Goal: Transaction & Acquisition: Purchase product/service

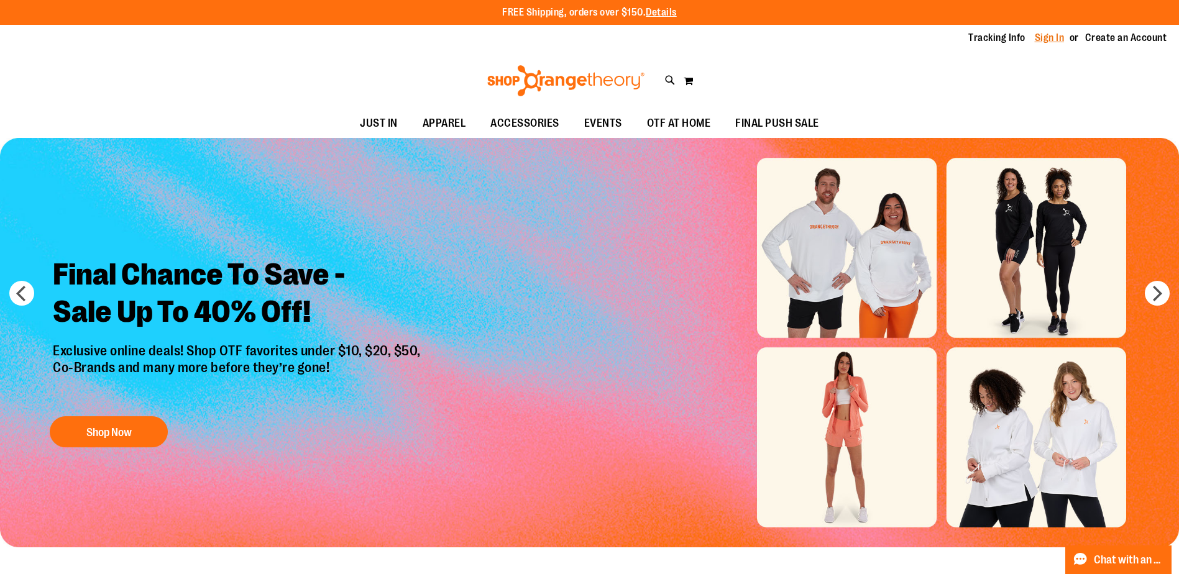
click at [1047, 37] on link "Sign In" at bounding box center [1050, 38] width 30 height 14
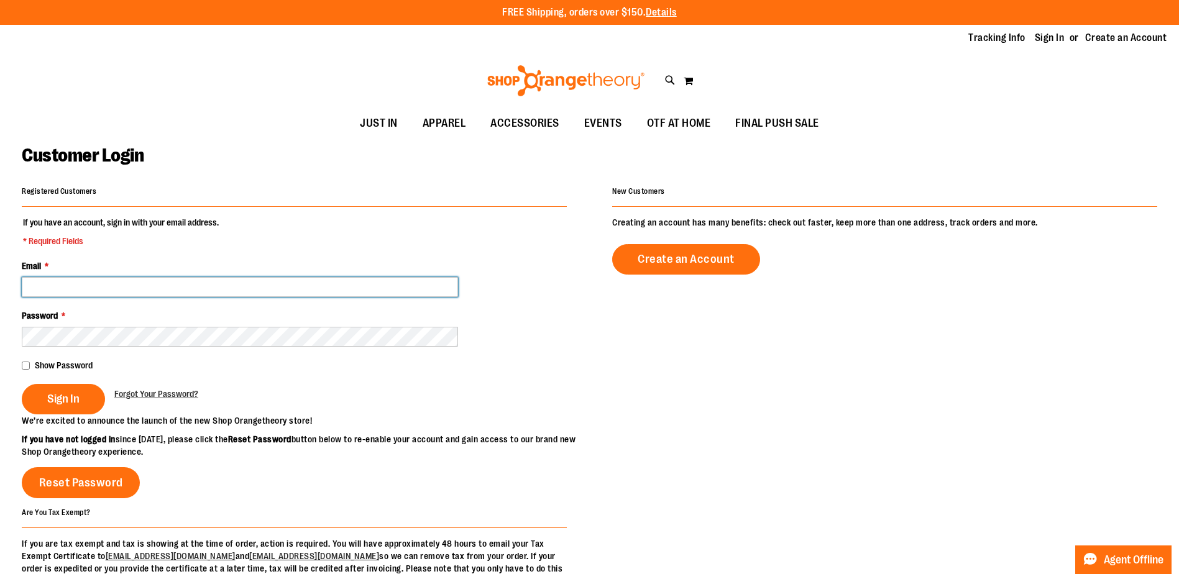
click at [252, 287] on input "Email *" at bounding box center [240, 287] width 436 height 20
type input "**********"
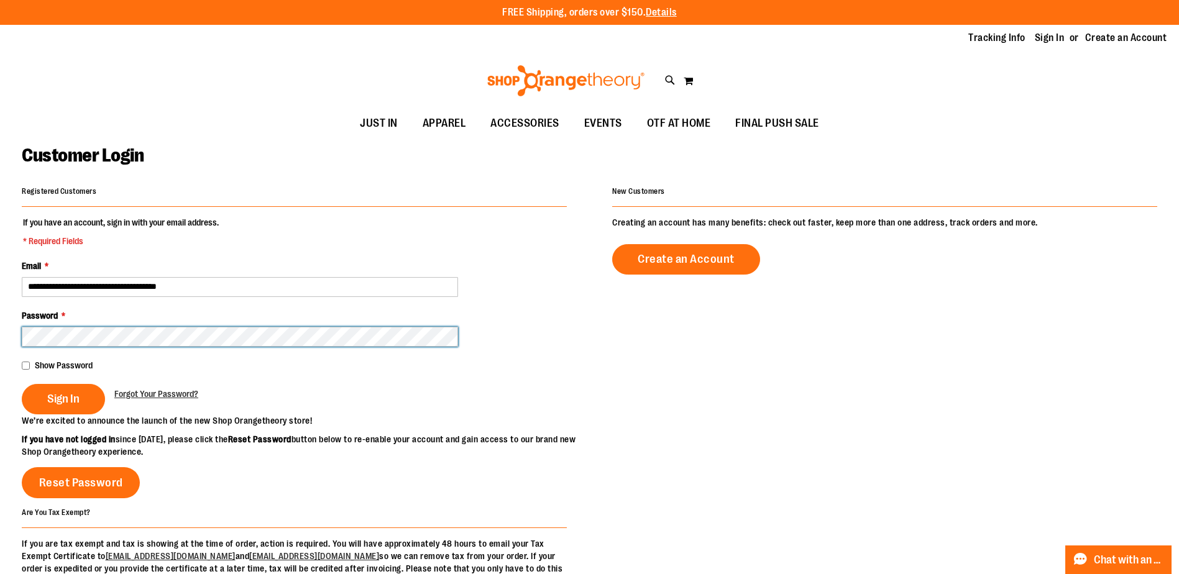
click at [22, 384] on button "Sign In" at bounding box center [63, 399] width 83 height 30
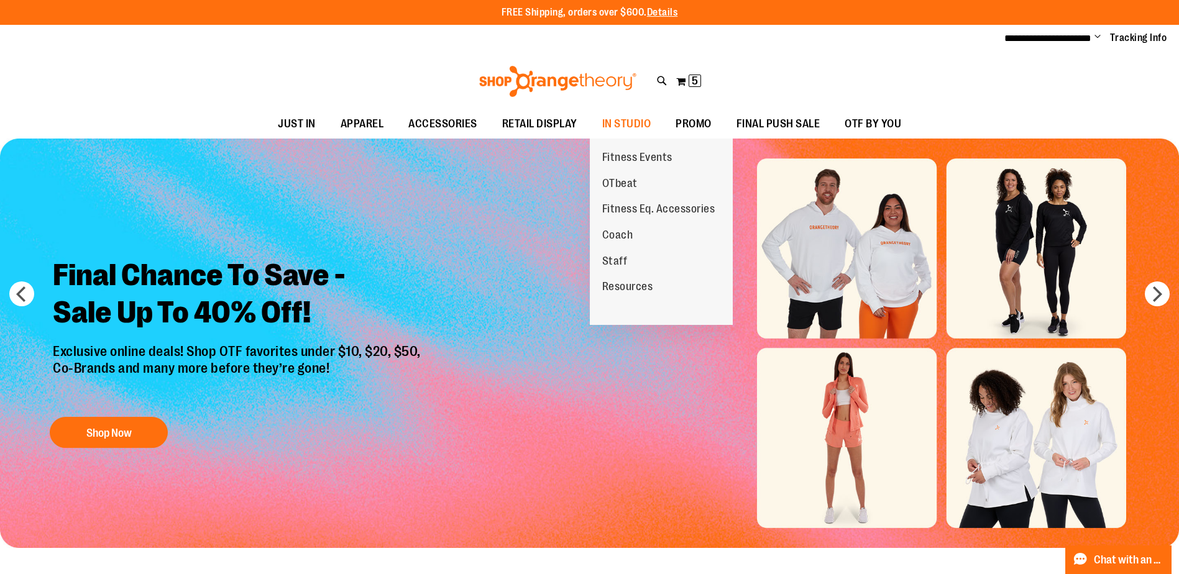
click at [619, 284] on span "Resources" at bounding box center [627, 288] width 51 height 16
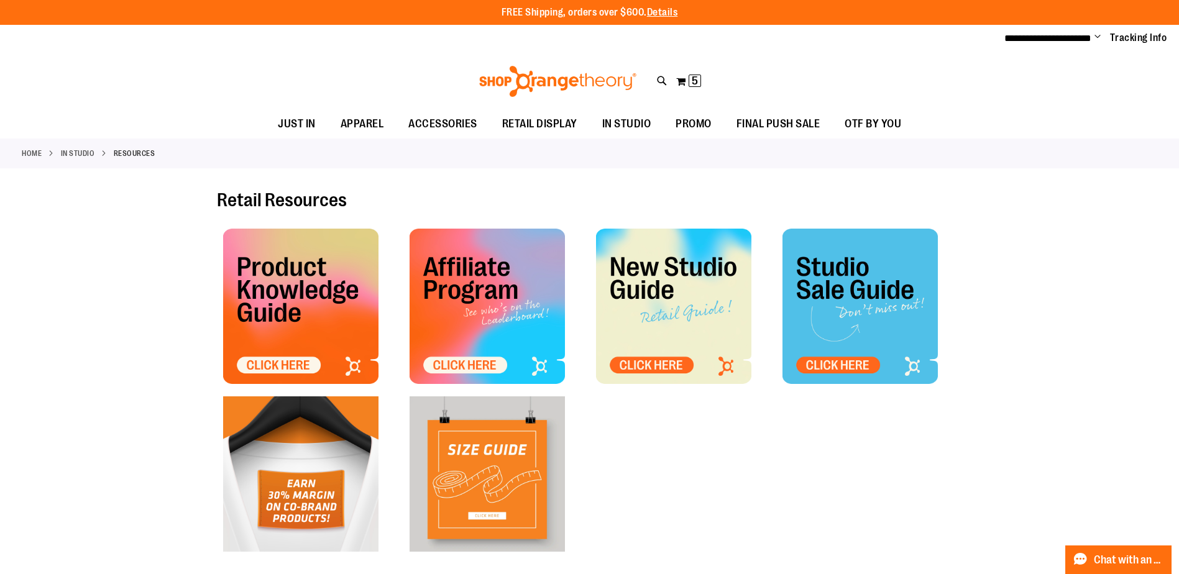
click at [460, 363] on img at bounding box center [486, 306] width 155 height 155
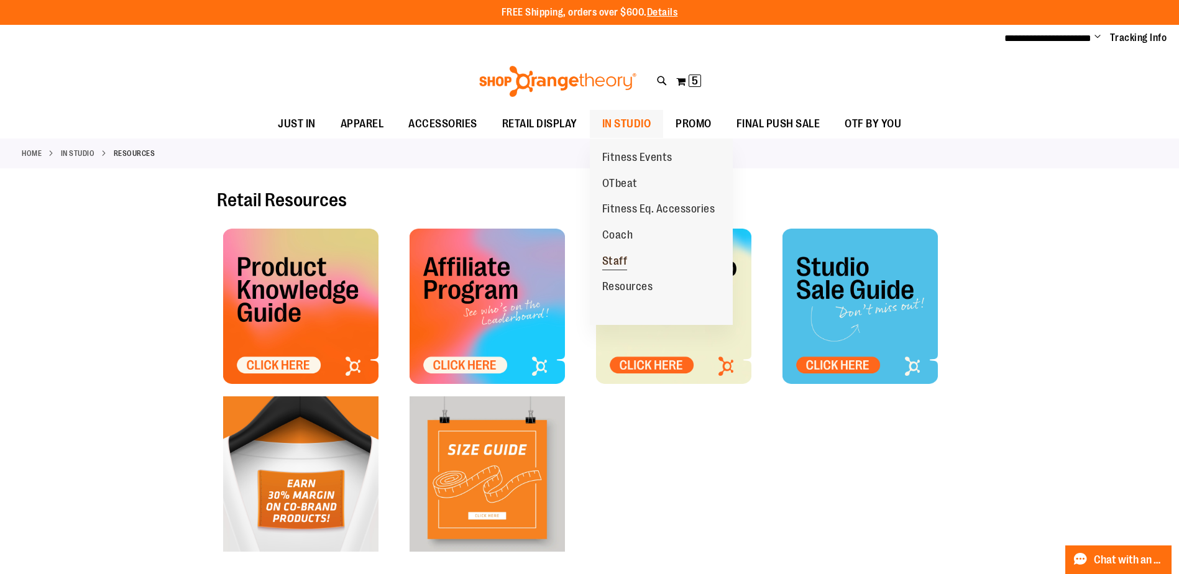
click at [614, 255] on span "Staff" at bounding box center [614, 263] width 25 height 16
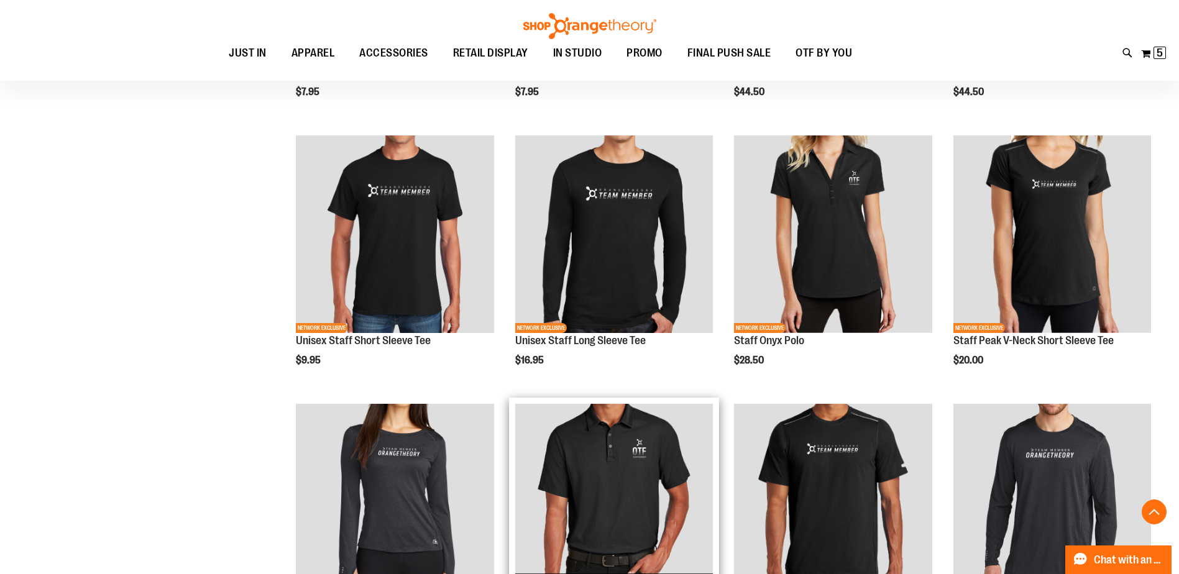
scroll to position [372, 0]
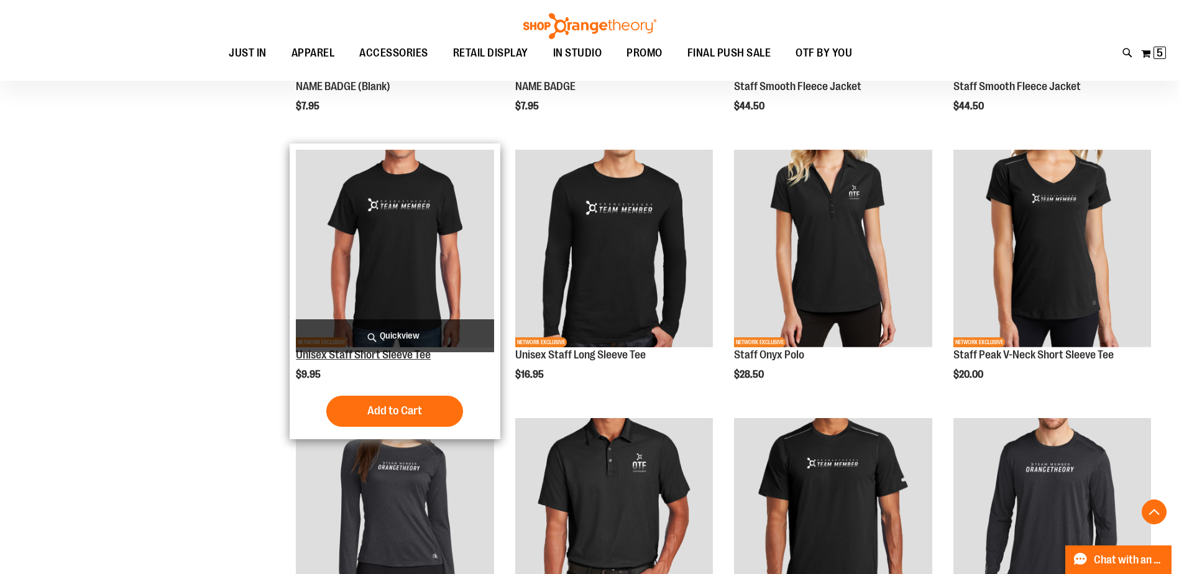
click at [400, 357] on link "Unisex Staff Short Sleeve Tee" at bounding box center [363, 355] width 135 height 12
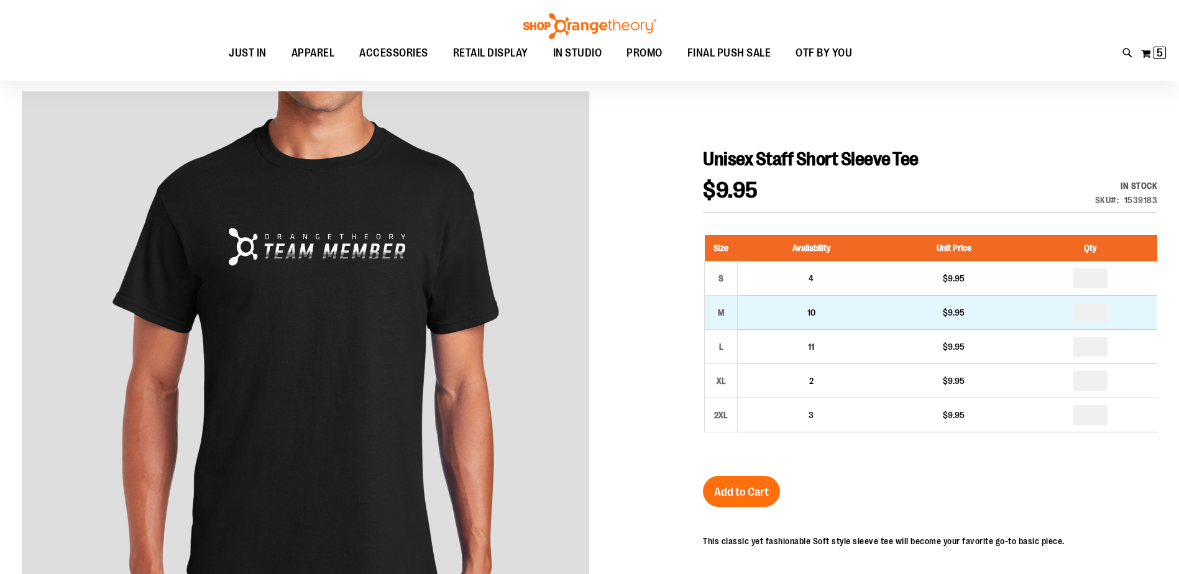
scroll to position [186, 0]
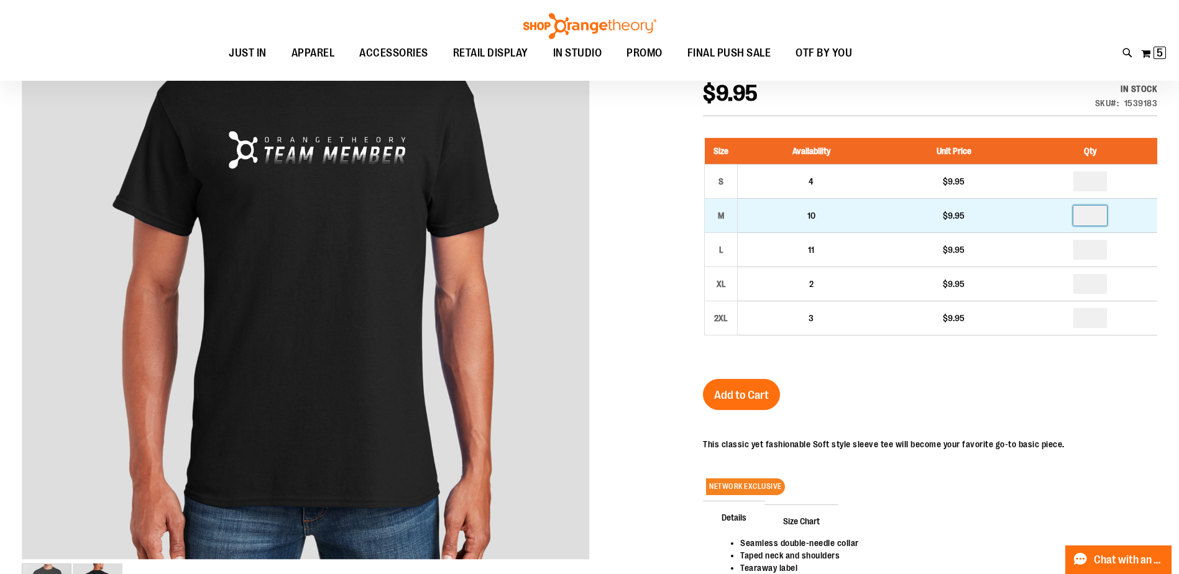
drag, startPoint x: 1095, startPoint y: 215, endPoint x: 941, endPoint y: 225, distance: 153.8
click at [941, 225] on tr "M 10 $9.95" at bounding box center [931, 216] width 452 height 34
type input "*"
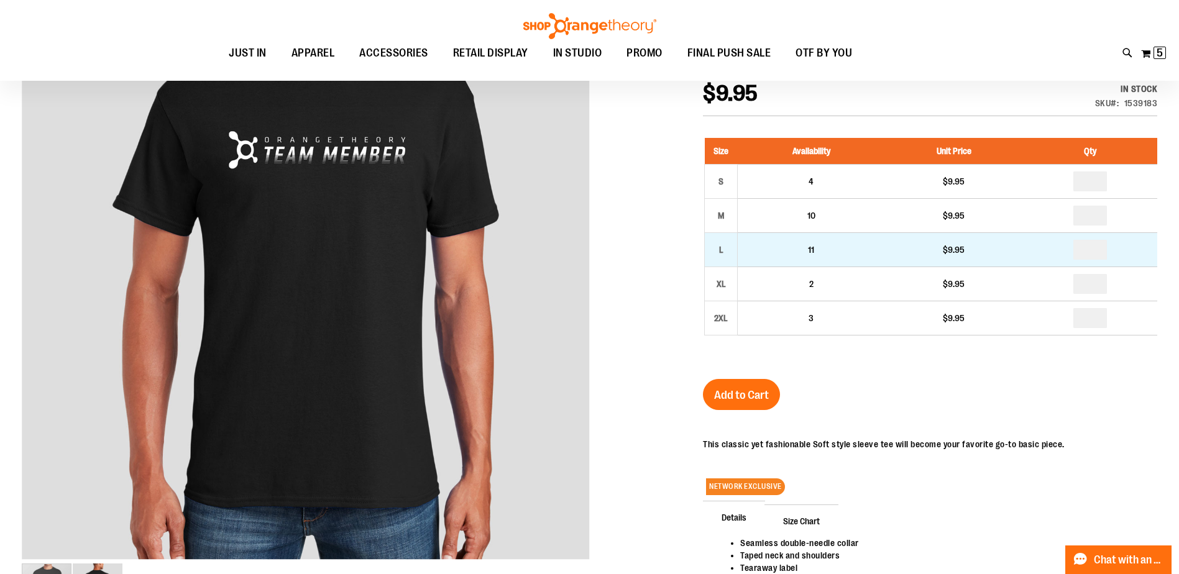
type input "*"
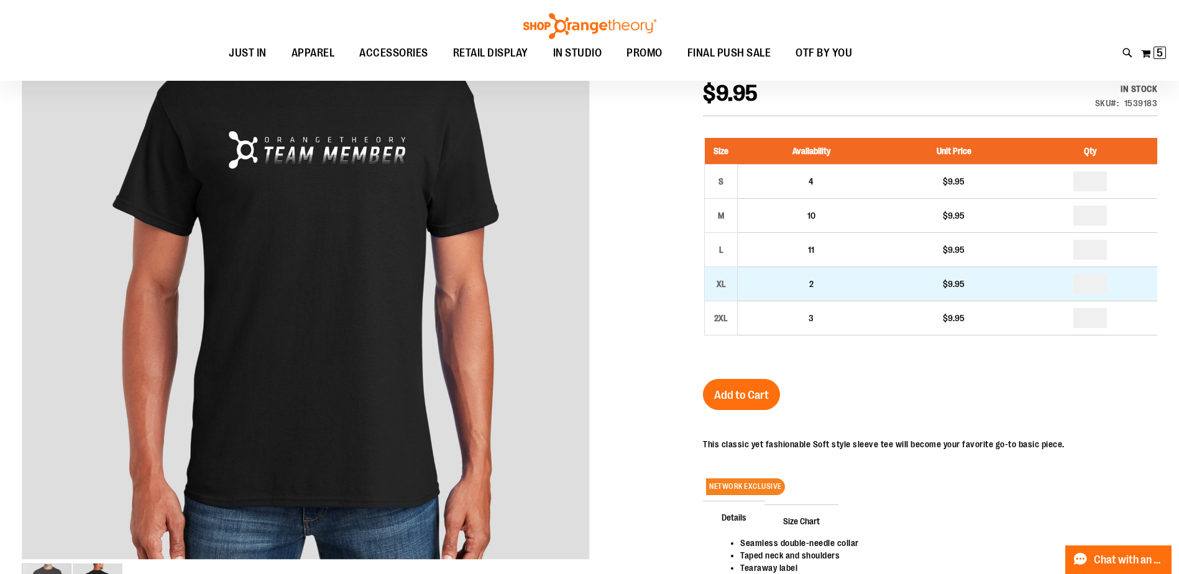
drag, startPoint x: 1100, startPoint y: 284, endPoint x: 977, endPoint y: 280, distance: 123.1
type input "*"
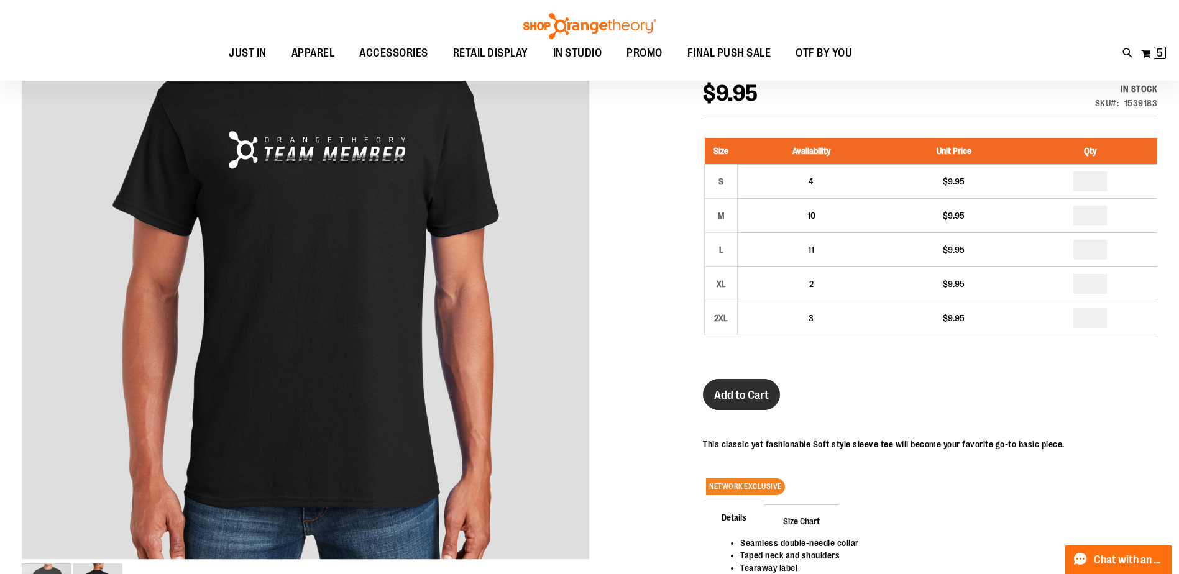
click at [752, 390] on span "Add to Cart" at bounding box center [741, 395] width 55 height 14
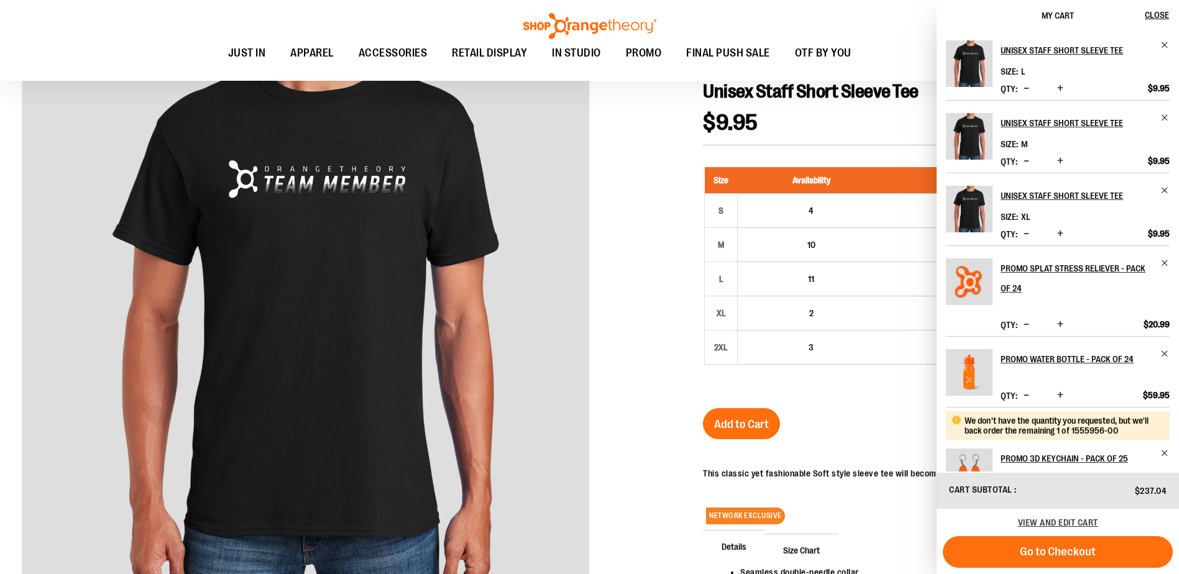
scroll to position [62, 0]
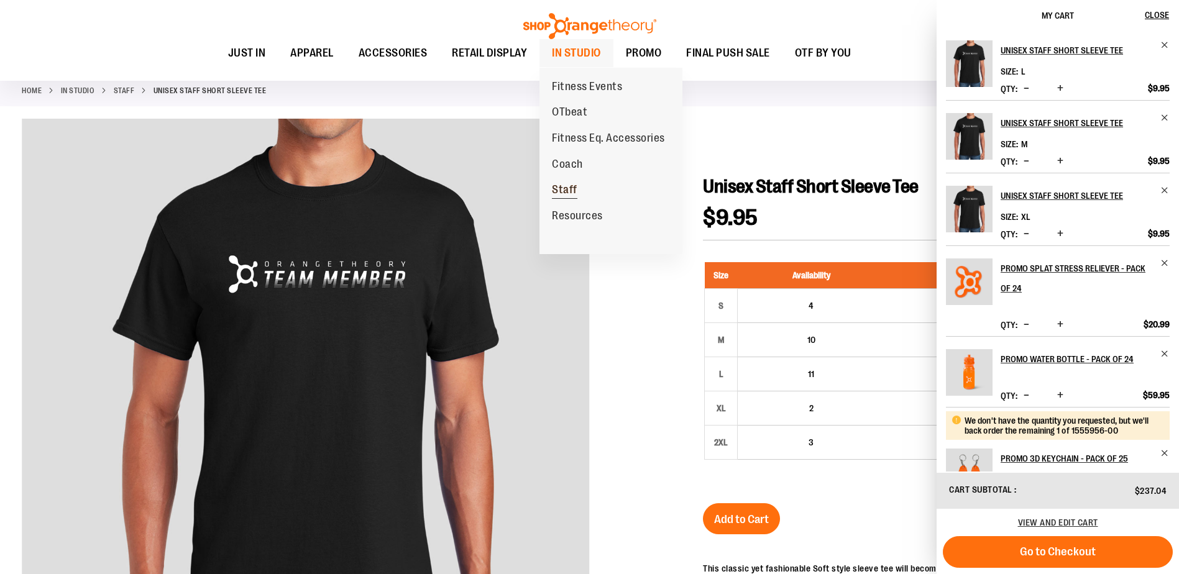
click at [557, 189] on span "Staff" at bounding box center [564, 191] width 25 height 16
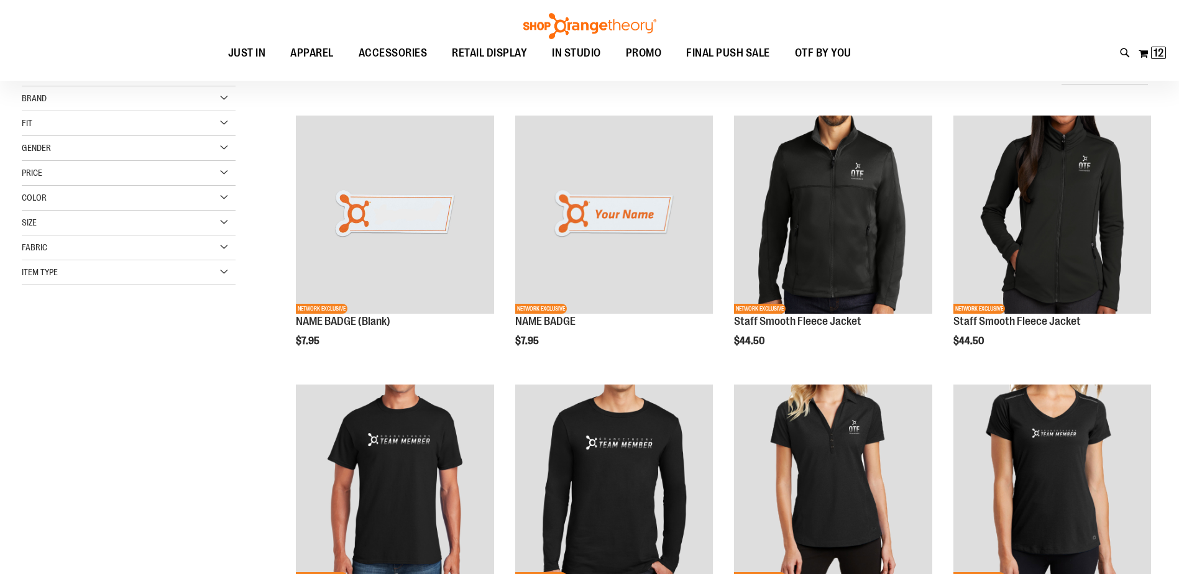
scroll to position [184, 0]
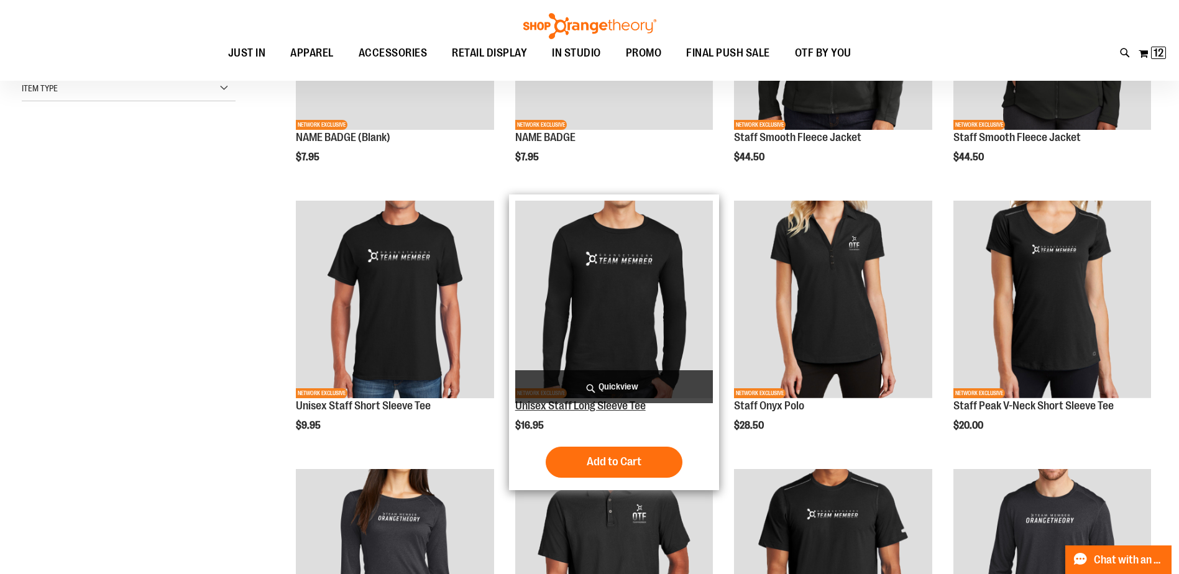
click at [579, 406] on link "Unisex Staff Long Sleeve Tee" at bounding box center [580, 406] width 130 height 12
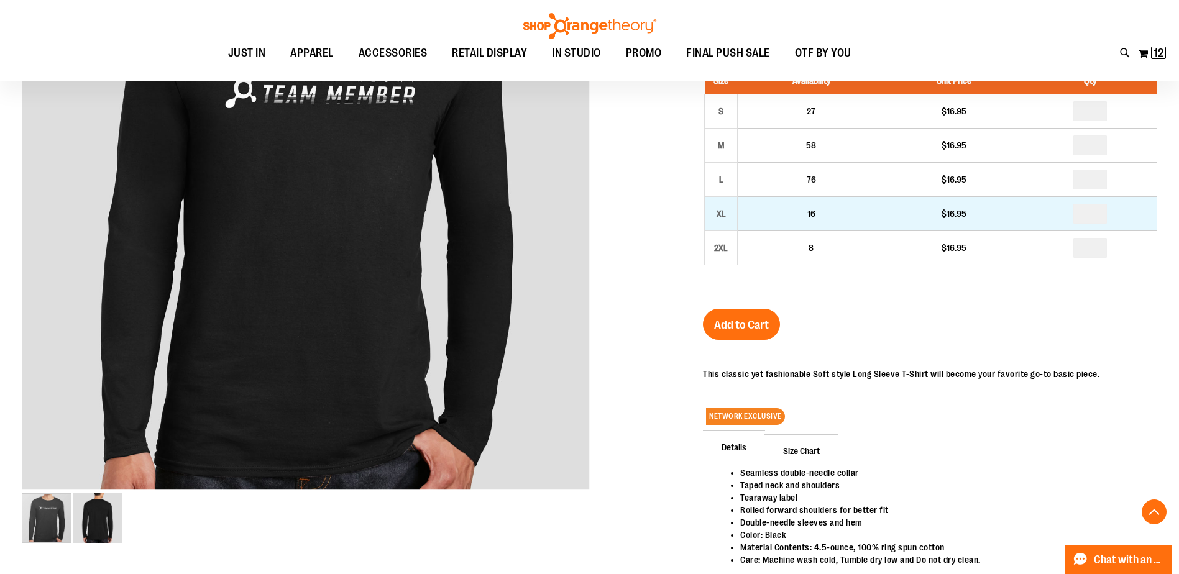
scroll to position [186, 0]
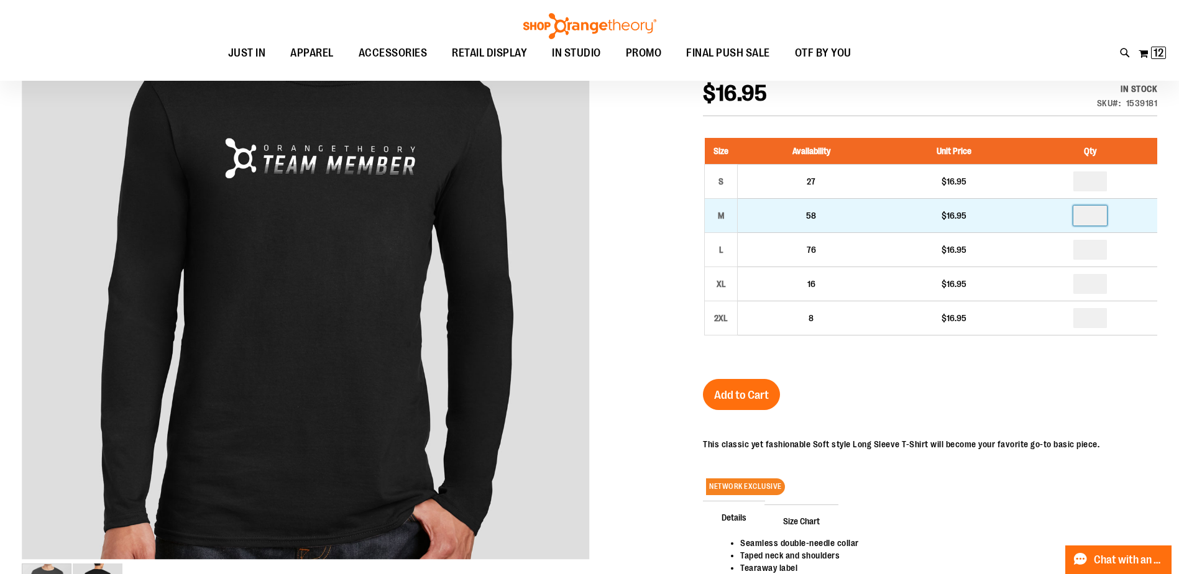
drag, startPoint x: 1100, startPoint y: 214, endPoint x: 974, endPoint y: 226, distance: 127.3
click at [974, 226] on tr "M 58 $16.95" at bounding box center [931, 216] width 452 height 34
type input "*"
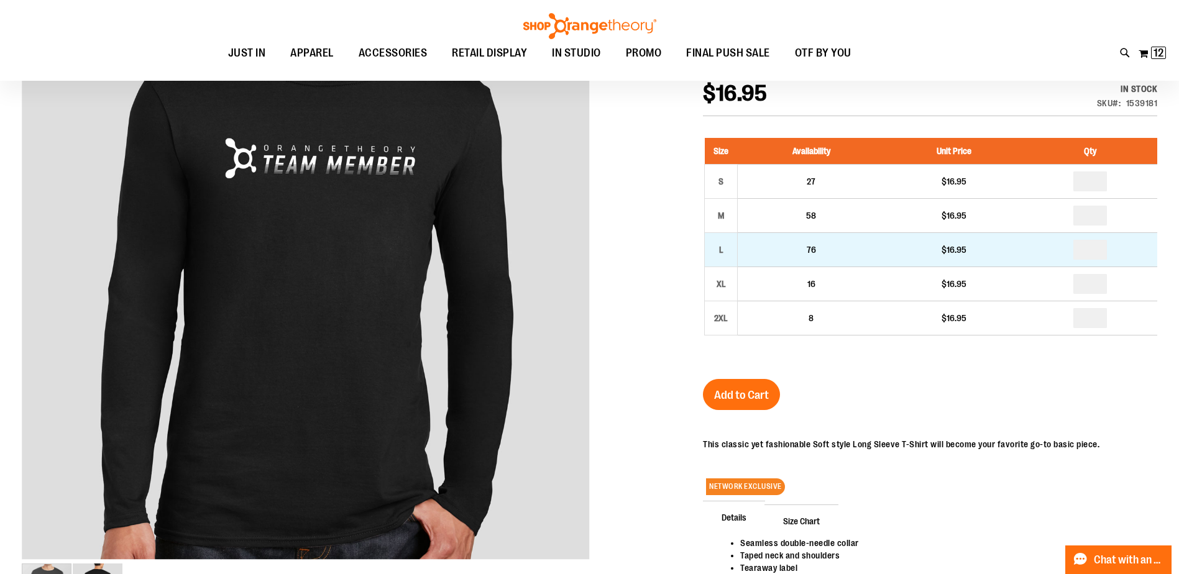
drag, startPoint x: 1100, startPoint y: 246, endPoint x: 1030, endPoint y: 252, distance: 70.4
type input "*"
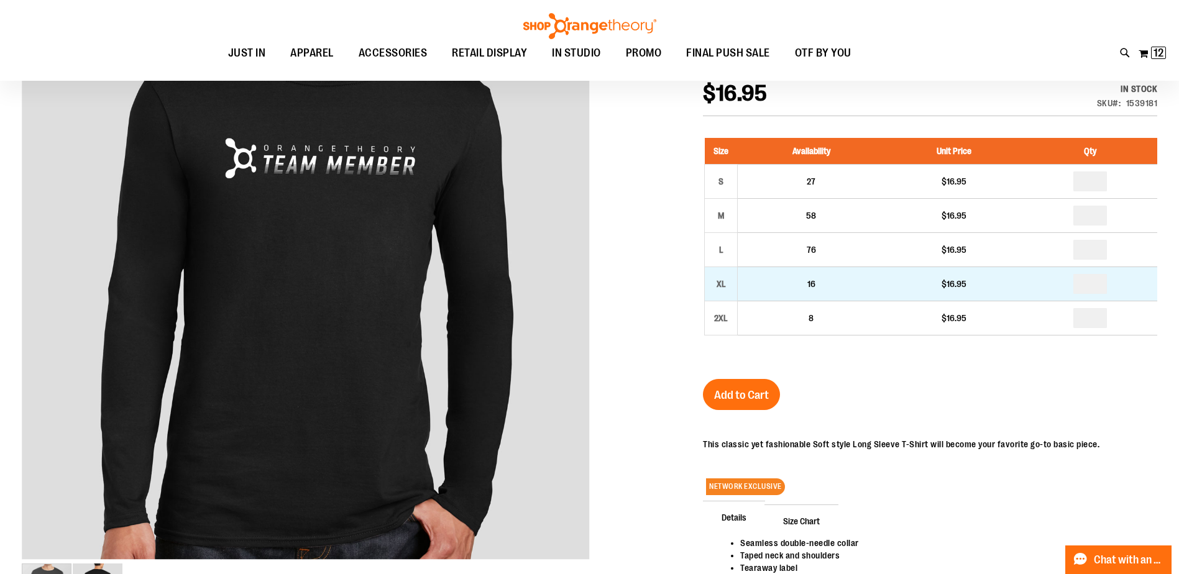
drag, startPoint x: 1095, startPoint y: 288, endPoint x: 1052, endPoint y: 291, distance: 43.6
type input "*"
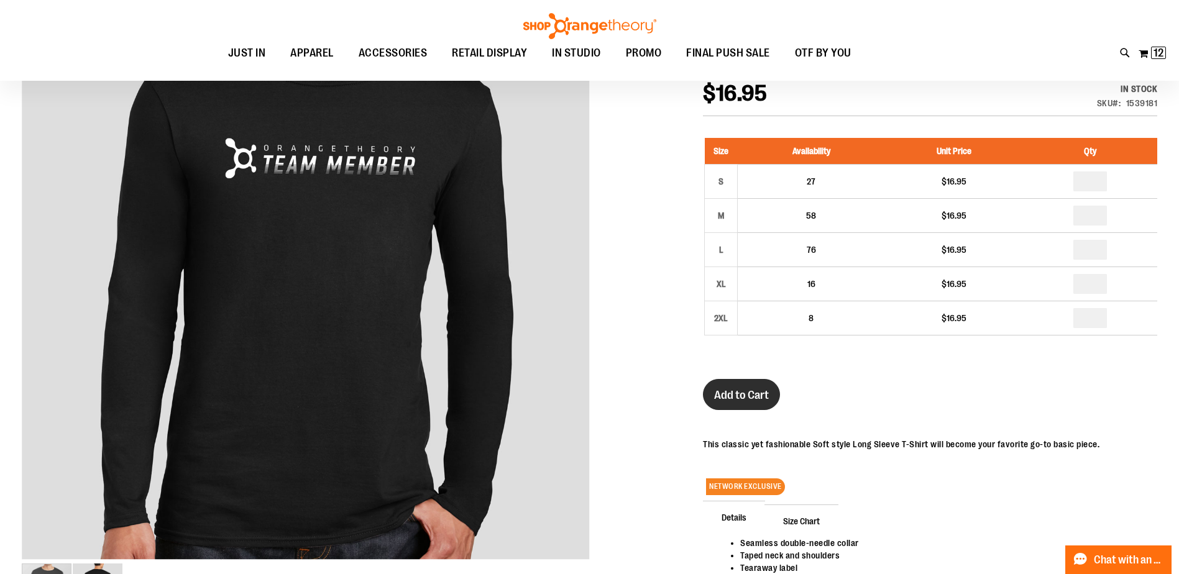
click at [745, 404] on button "Add to Cart" at bounding box center [741, 394] width 77 height 31
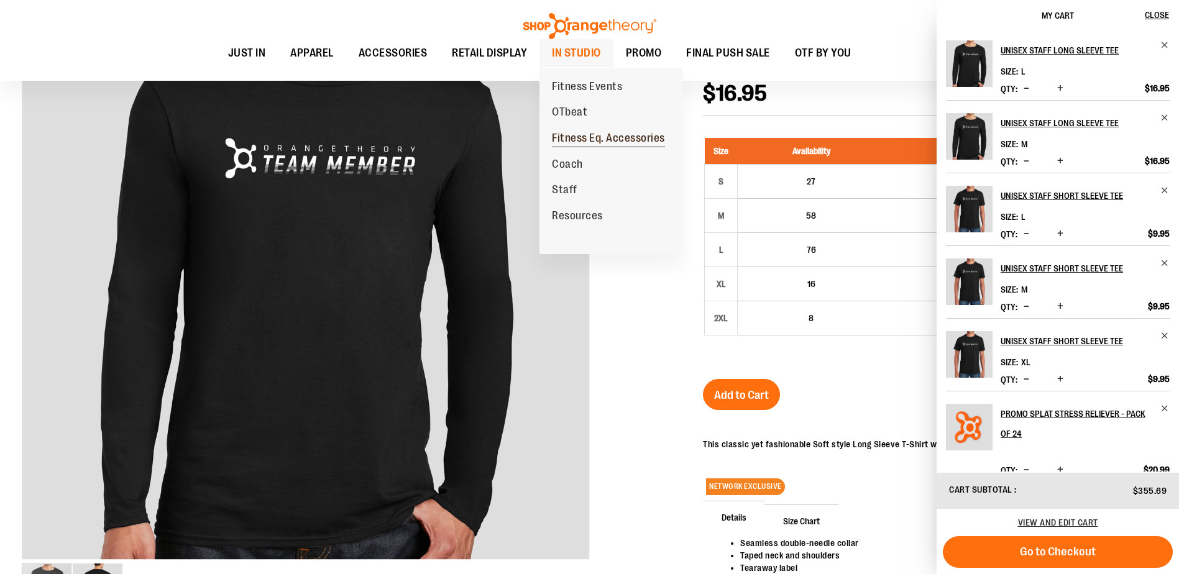
click at [571, 134] on span "Fitness Eq. Accessories" at bounding box center [608, 140] width 113 height 16
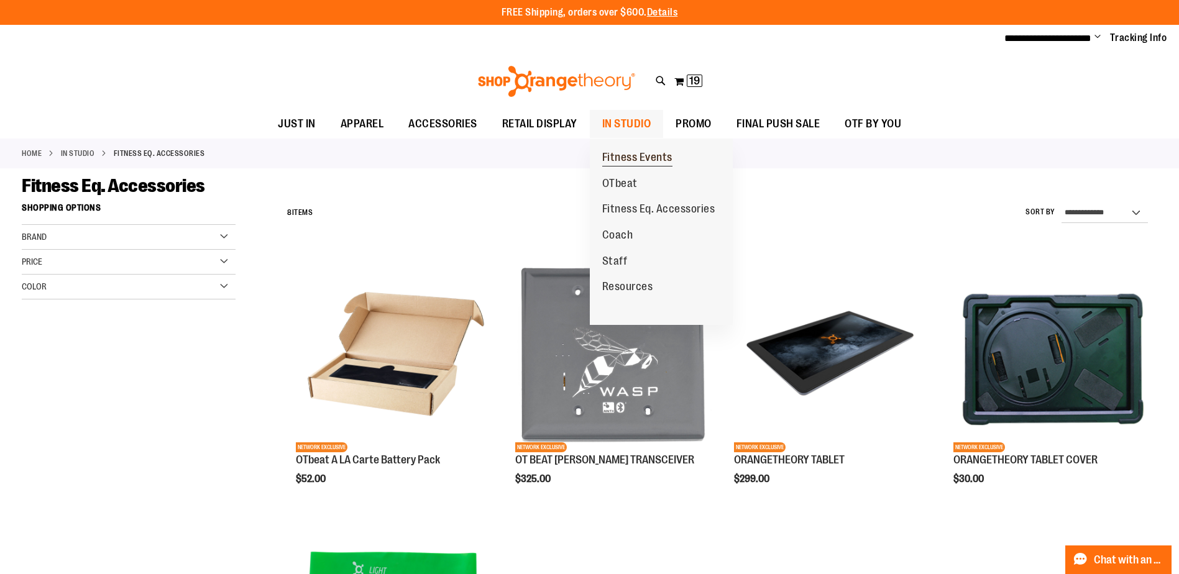
click at [633, 160] on span "Fitness Events" at bounding box center [637, 159] width 70 height 16
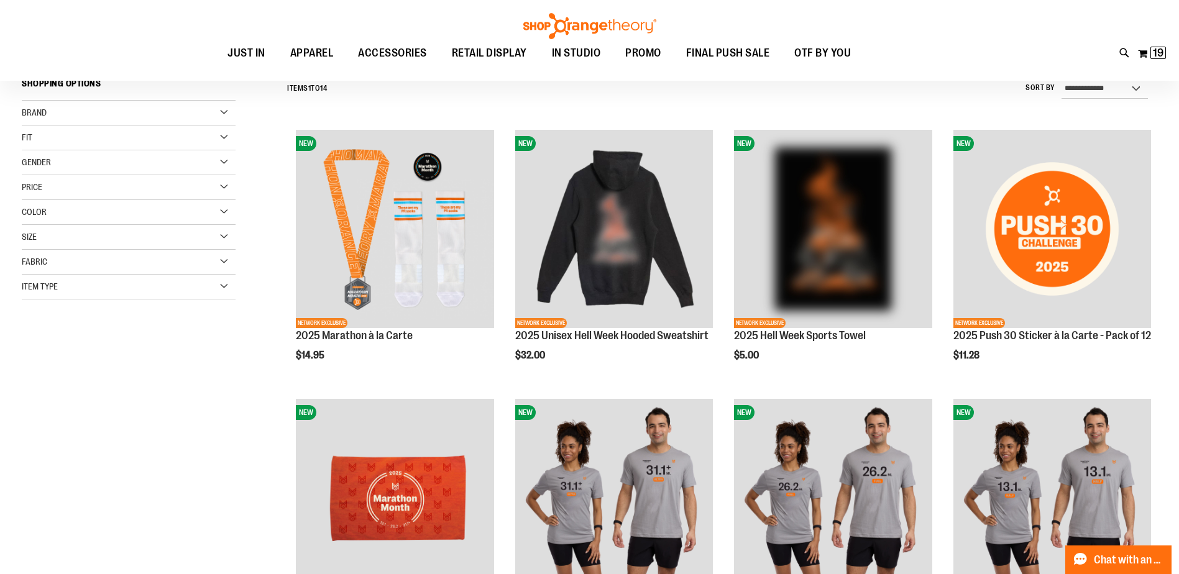
scroll to position [124, 0]
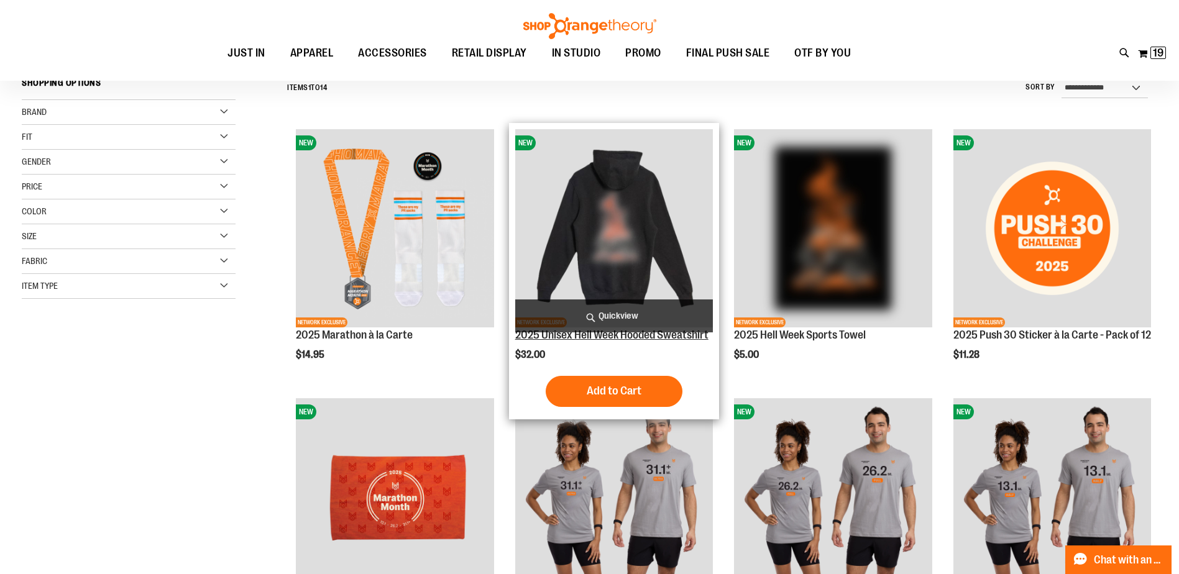
click at [554, 333] on link "2025 Unisex Hell Week Hooded Sweatshirt" at bounding box center [611, 335] width 193 height 12
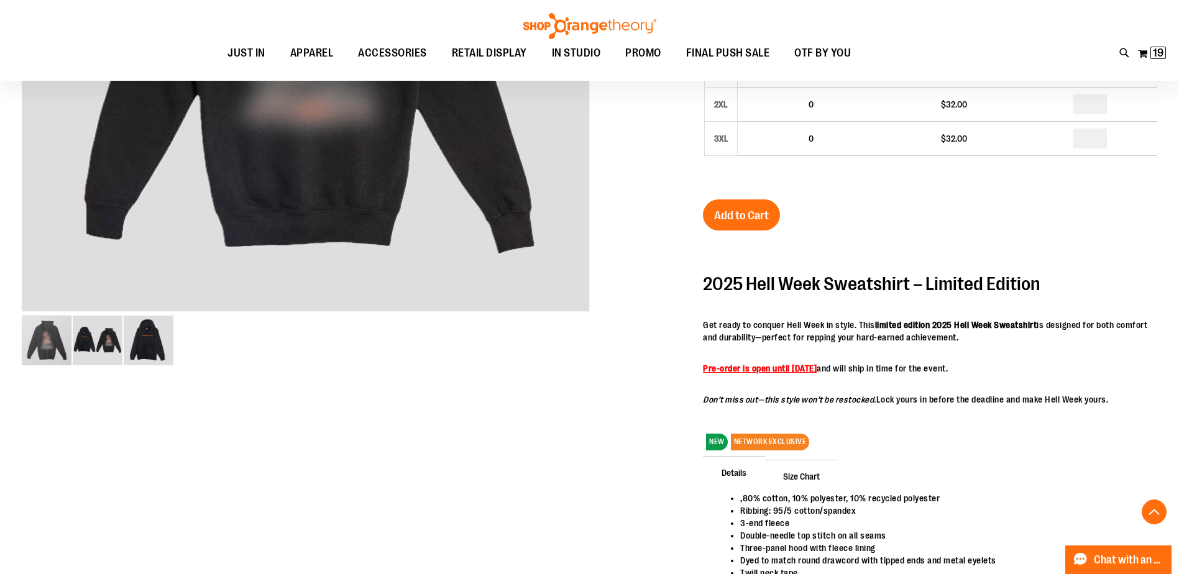
scroll to position [434, 0]
drag, startPoint x: 966, startPoint y: 359, endPoint x: 968, endPoint y: 350, distance: 9.5
drag, startPoint x: 968, startPoint y: 350, endPoint x: 953, endPoint y: 401, distance: 53.7
click at [953, 401] on p "Don’t miss out—this style won’t be restocked. Lock yours in before the deadline…" at bounding box center [930, 399] width 454 height 12
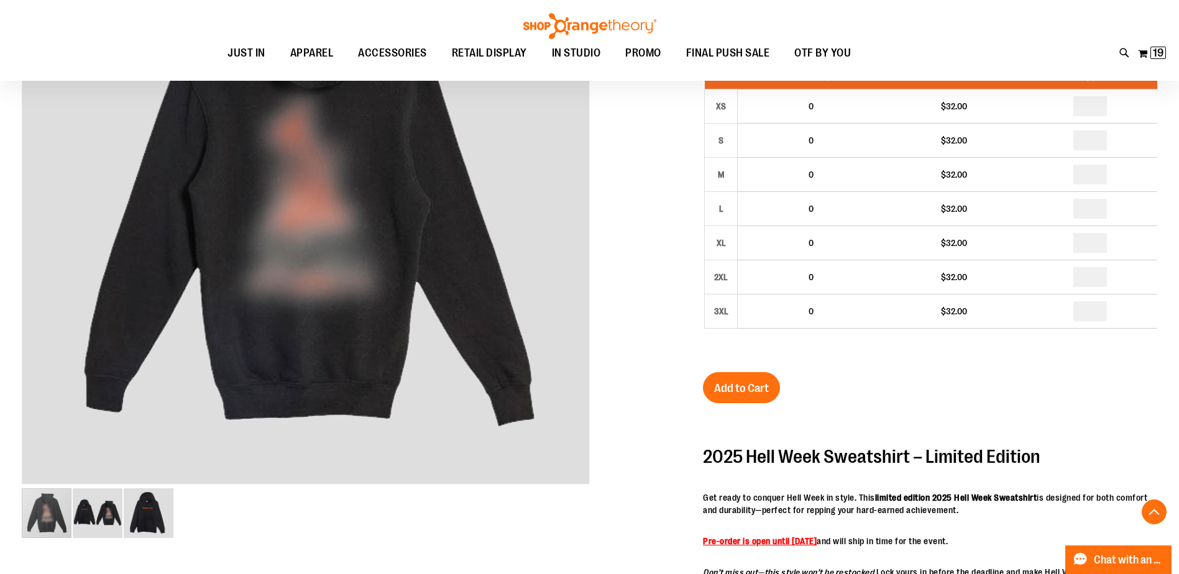
scroll to position [248, 0]
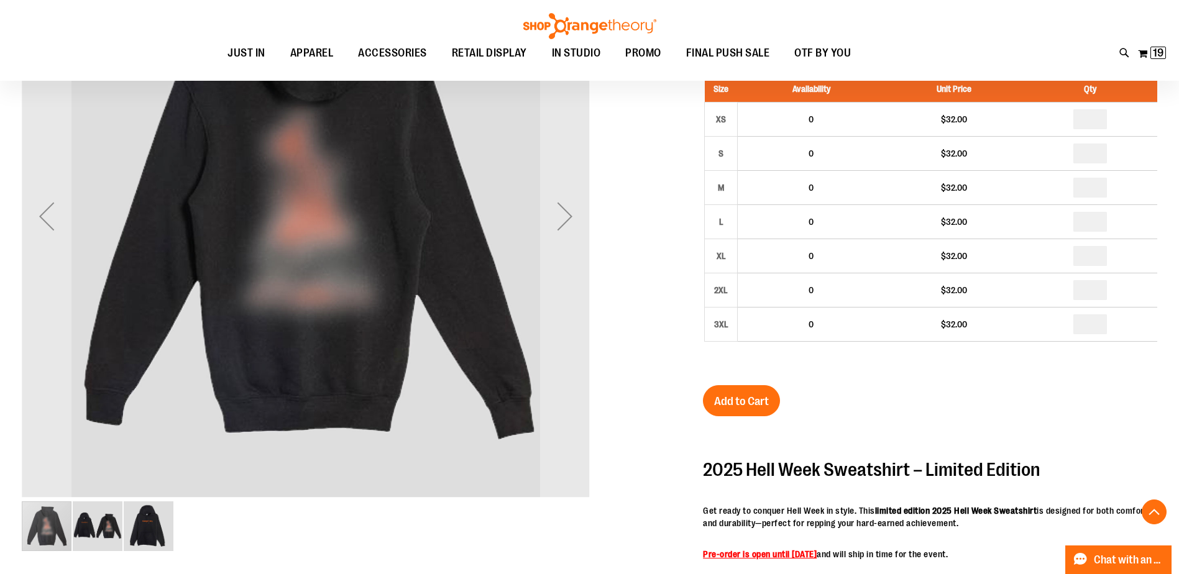
click at [143, 537] on img "image 3 of 3" at bounding box center [149, 526] width 50 height 50
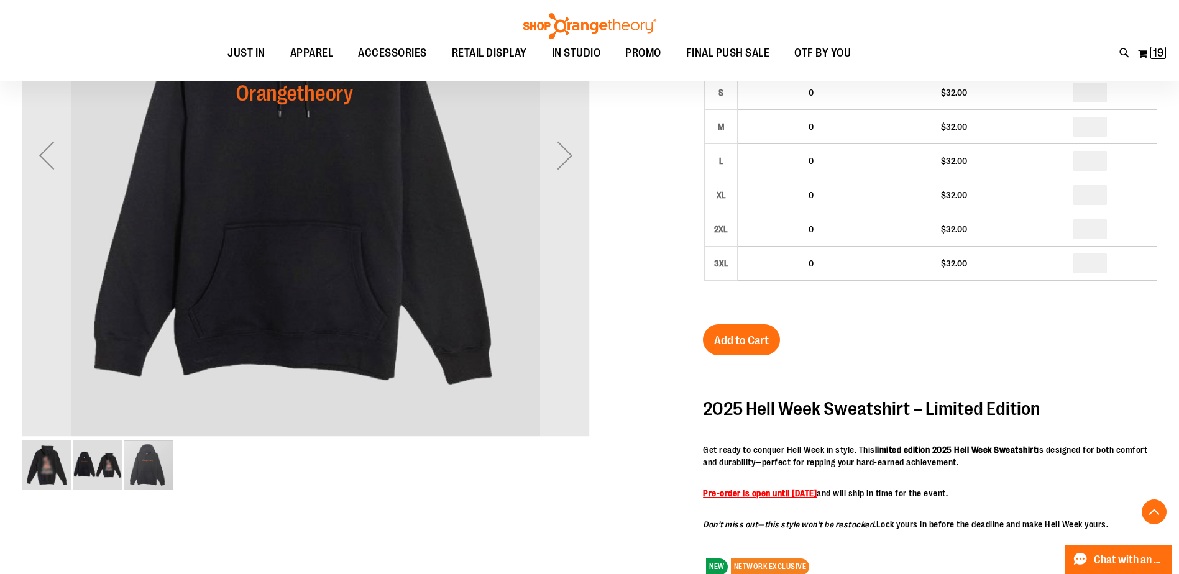
scroll to position [310, 0]
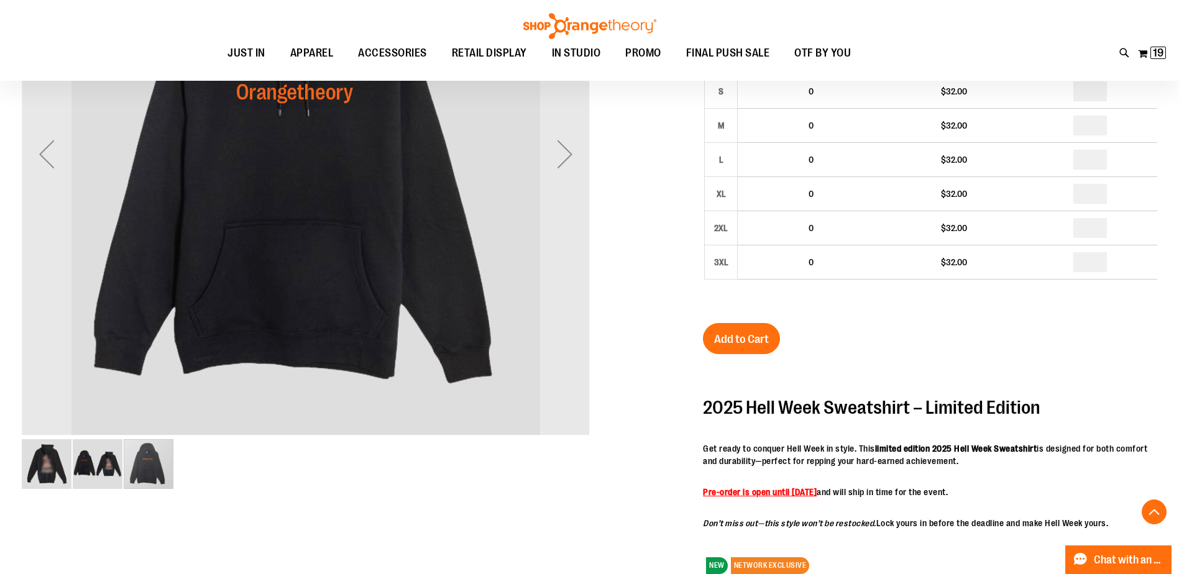
click at [96, 467] on img "image 2 of 3" at bounding box center [98, 464] width 50 height 50
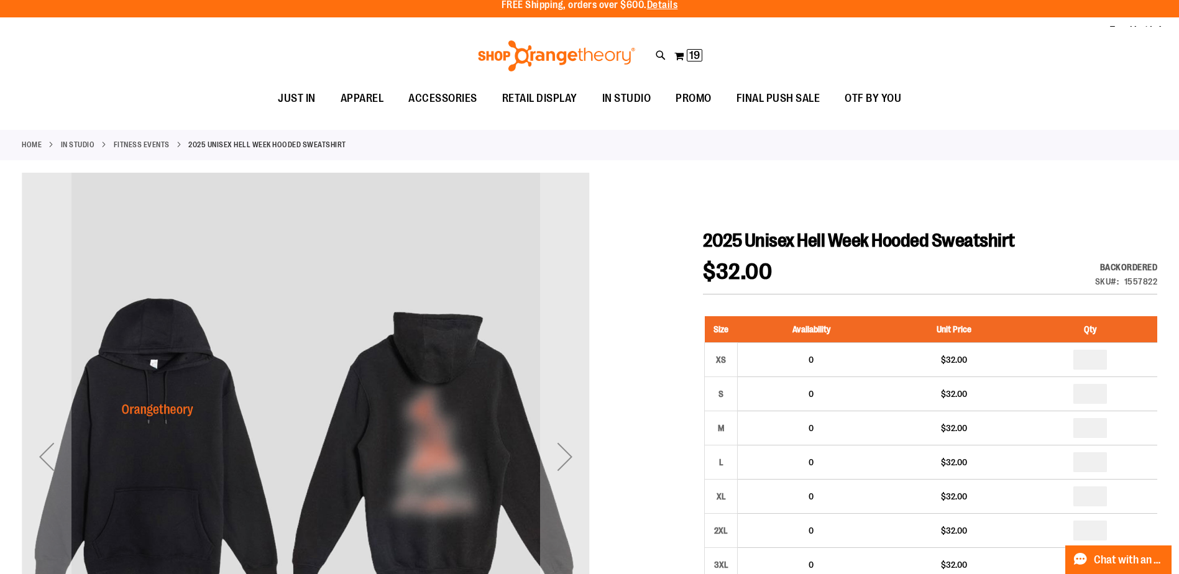
scroll to position [0, 0]
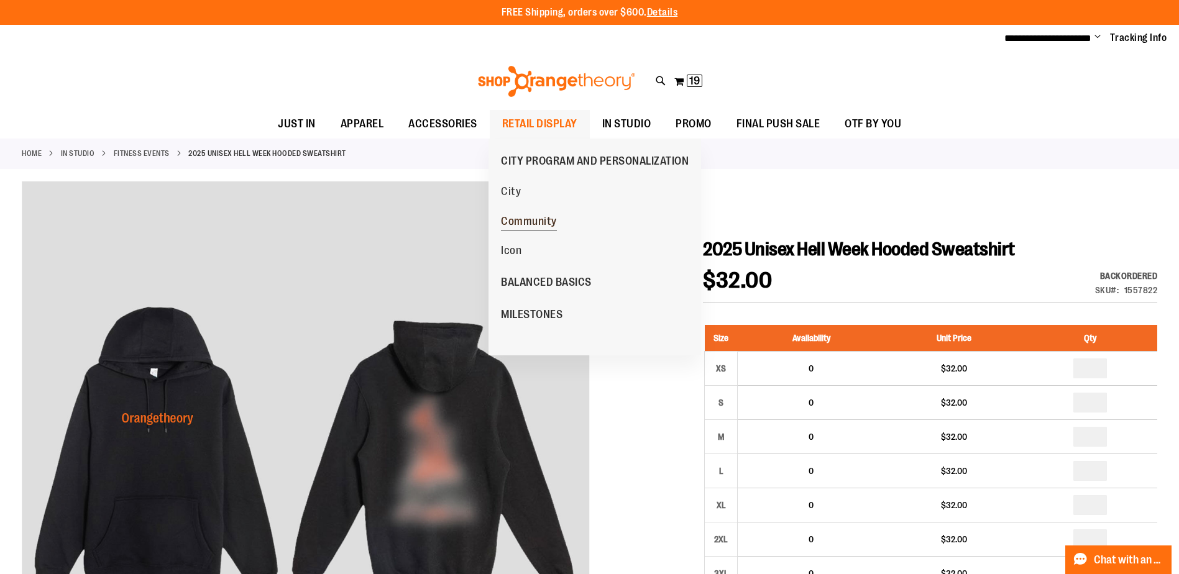
click at [529, 221] on span "Community" at bounding box center [529, 223] width 56 height 16
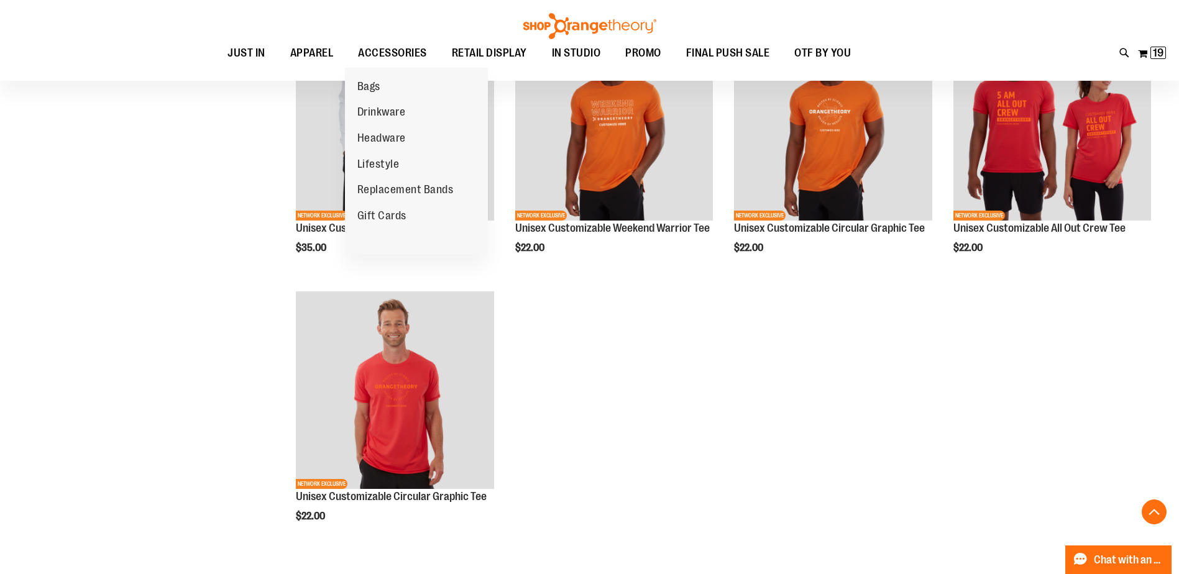
scroll to position [496, 0]
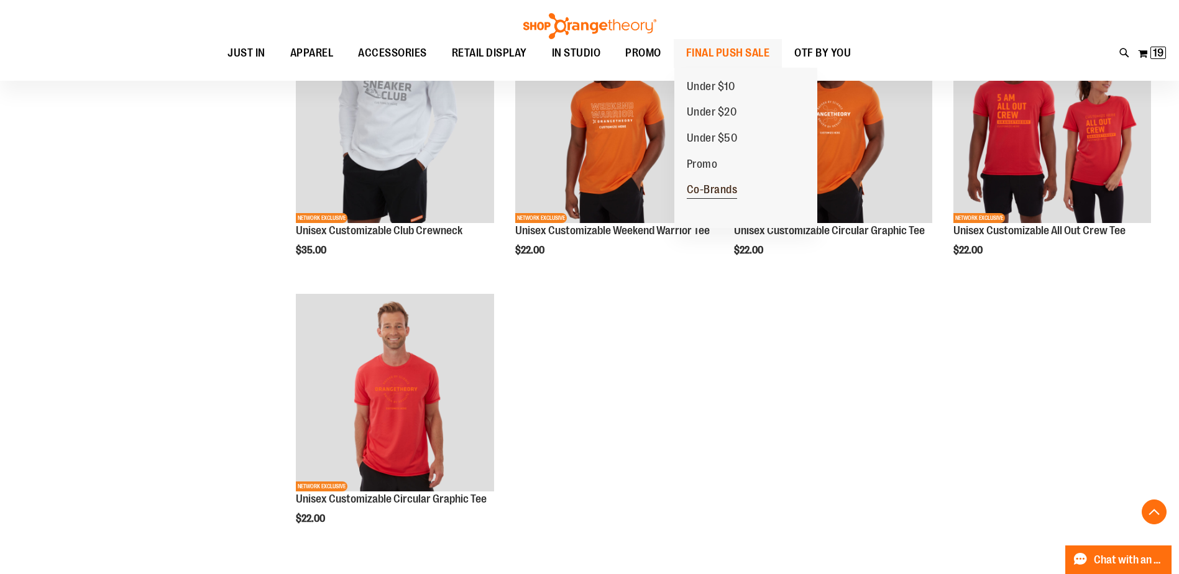
click at [705, 190] on span "Co-Brands" at bounding box center [712, 191] width 51 height 16
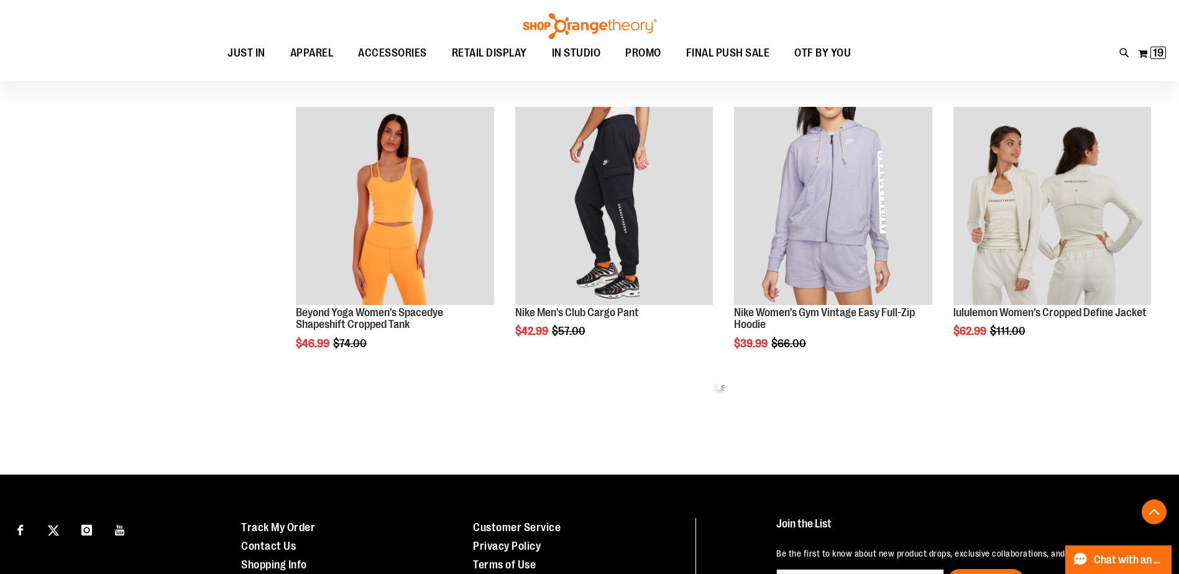
scroll to position [853, 0]
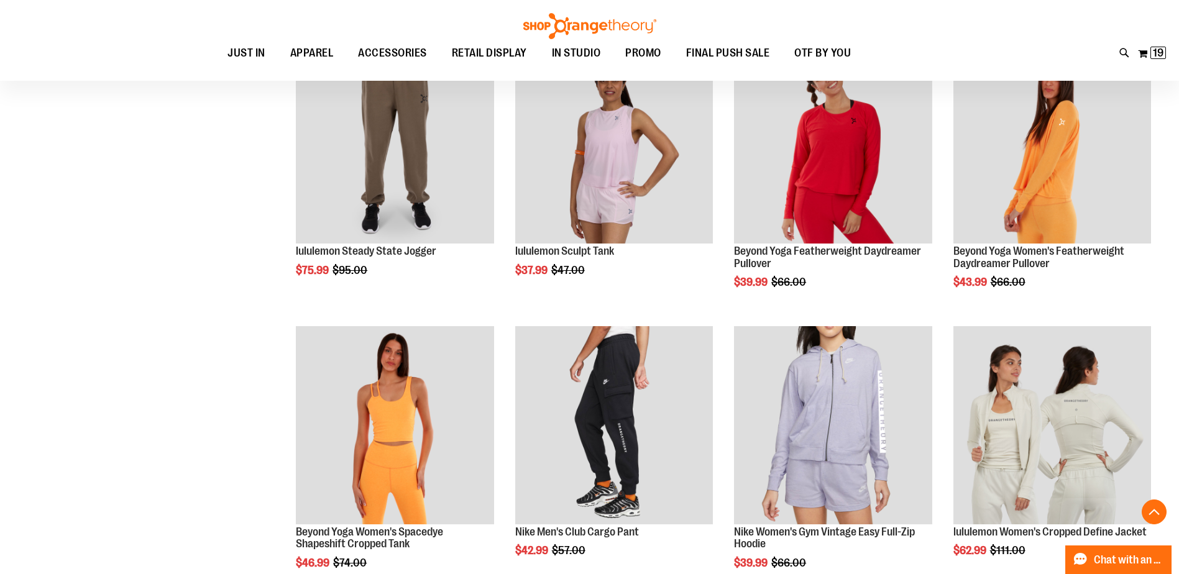
scroll to position [418, 0]
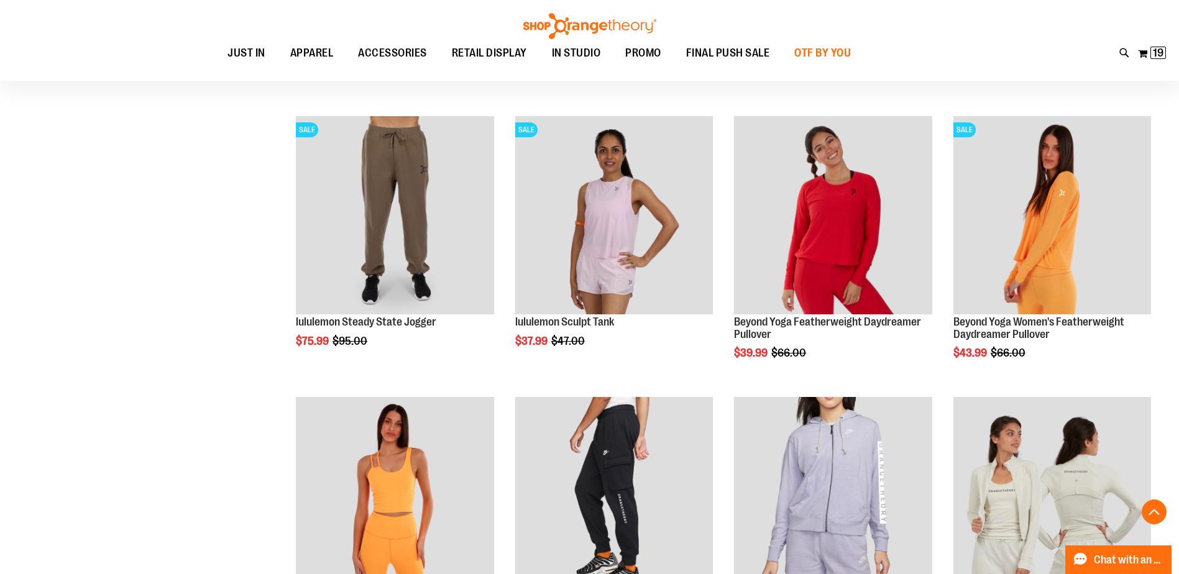
click at [818, 46] on span "OTF BY YOU" at bounding box center [822, 53] width 57 height 28
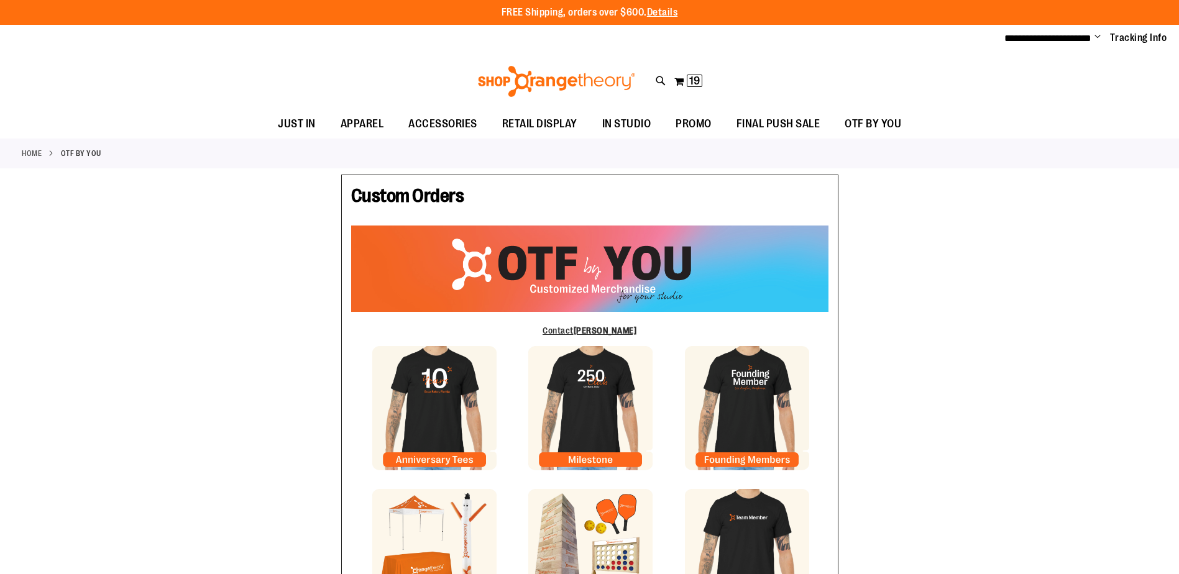
type input "****"
type input "********"
type input "**********"
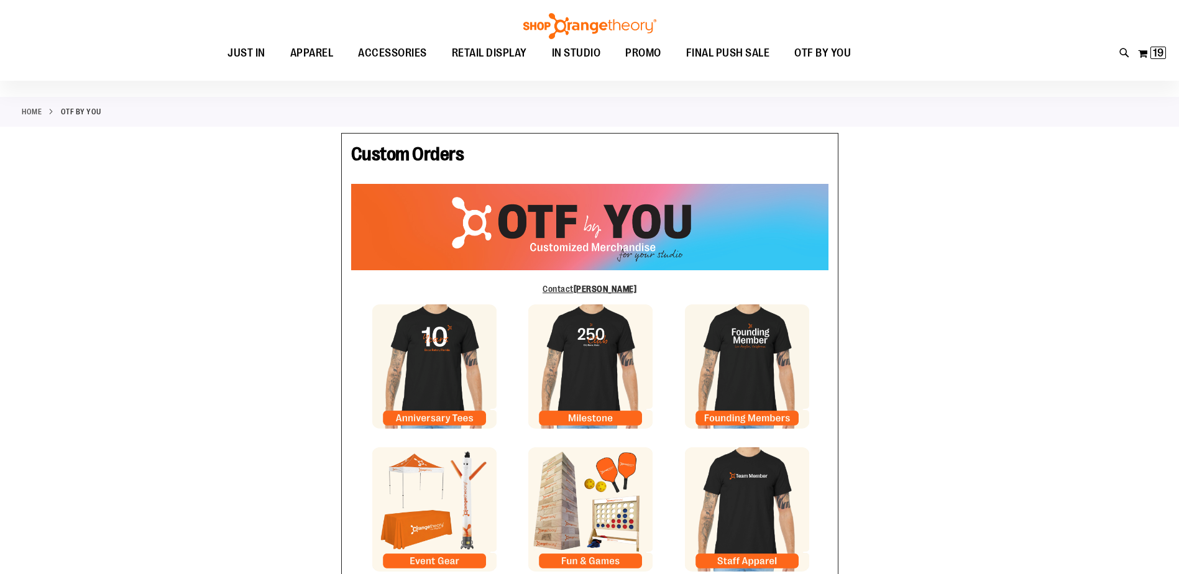
scroll to position [186, 0]
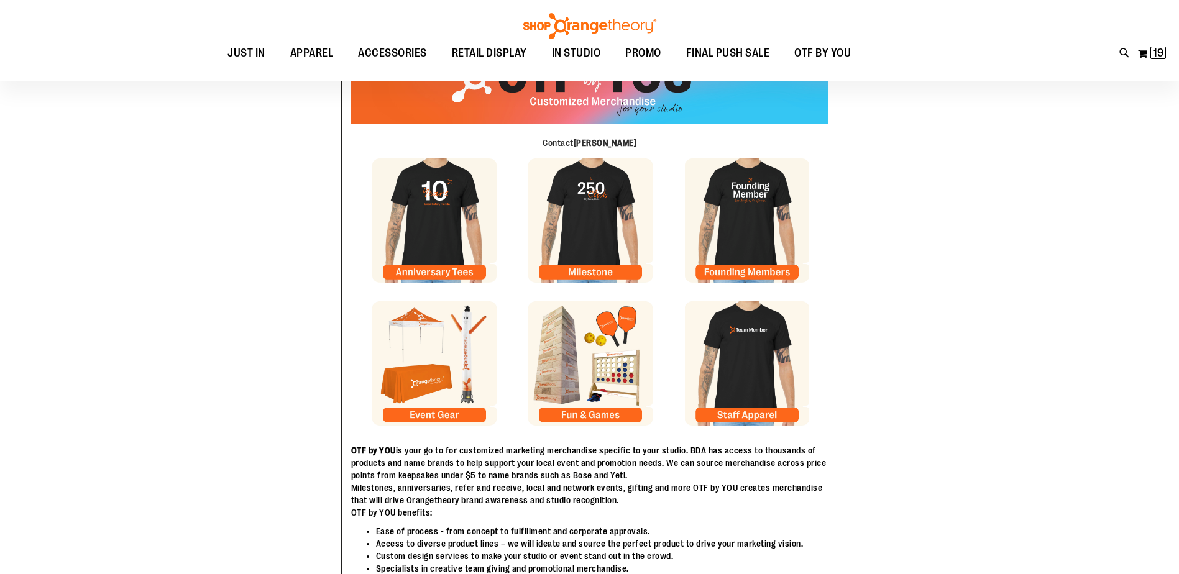
click at [734, 410] on img at bounding box center [747, 363] width 124 height 124
click at [462, 416] on img at bounding box center [434, 363] width 124 height 124
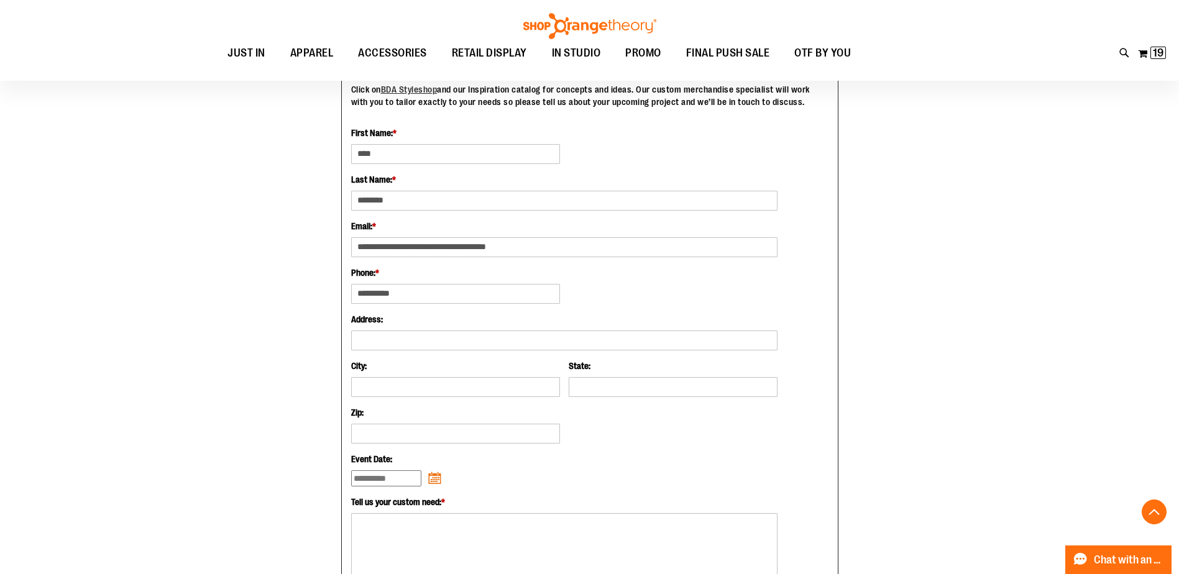
scroll to position [604, 0]
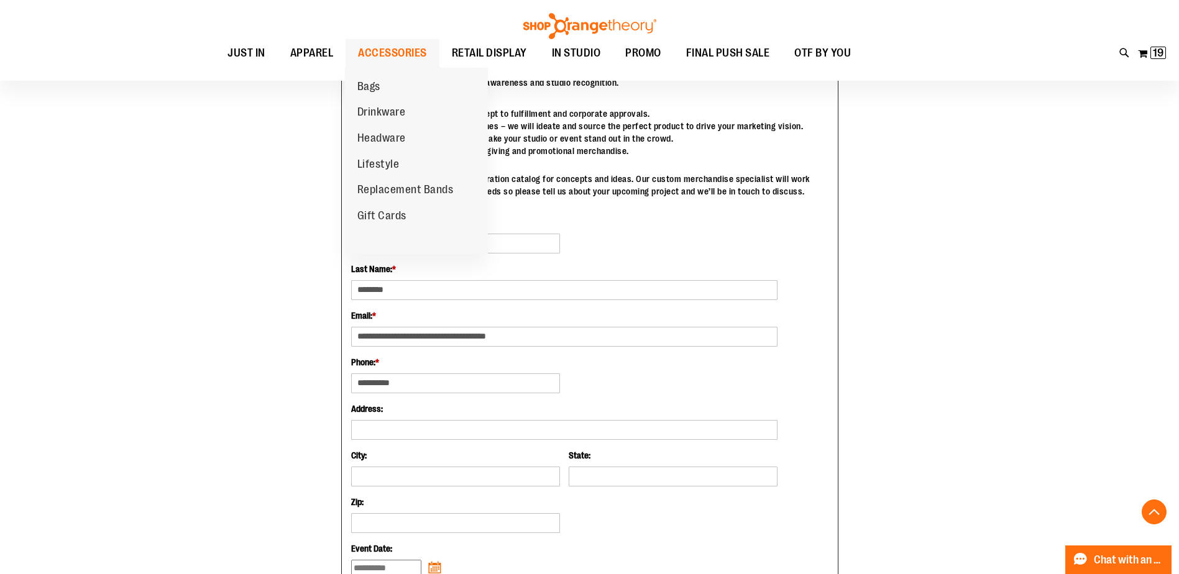
click at [375, 55] on span "ACCESSORIES" at bounding box center [392, 53] width 69 height 28
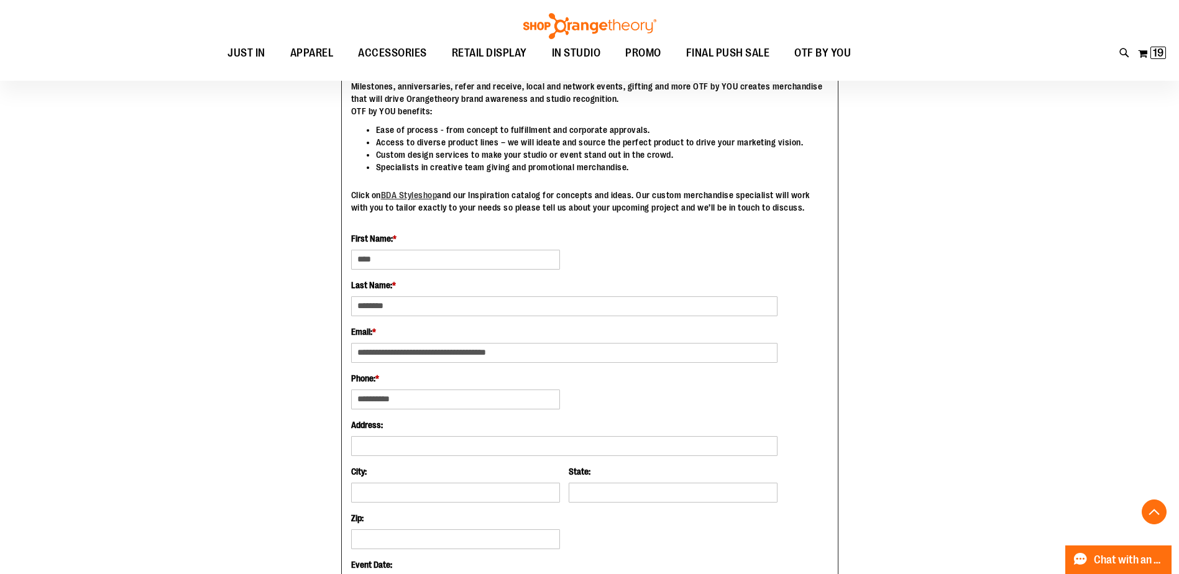
scroll to position [542, 0]
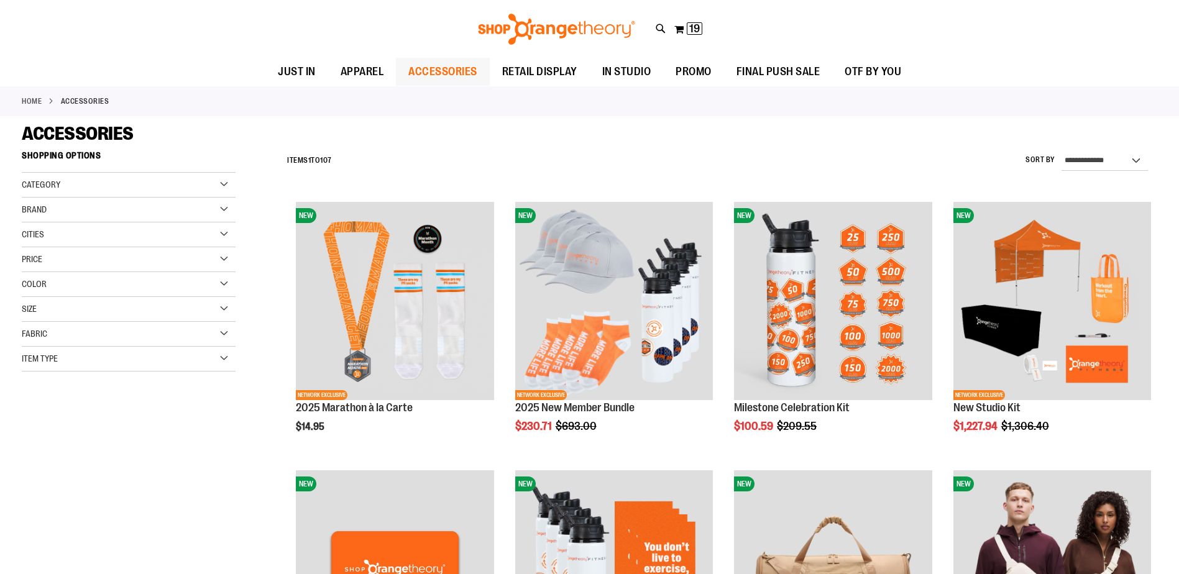
scroll to position [311, 0]
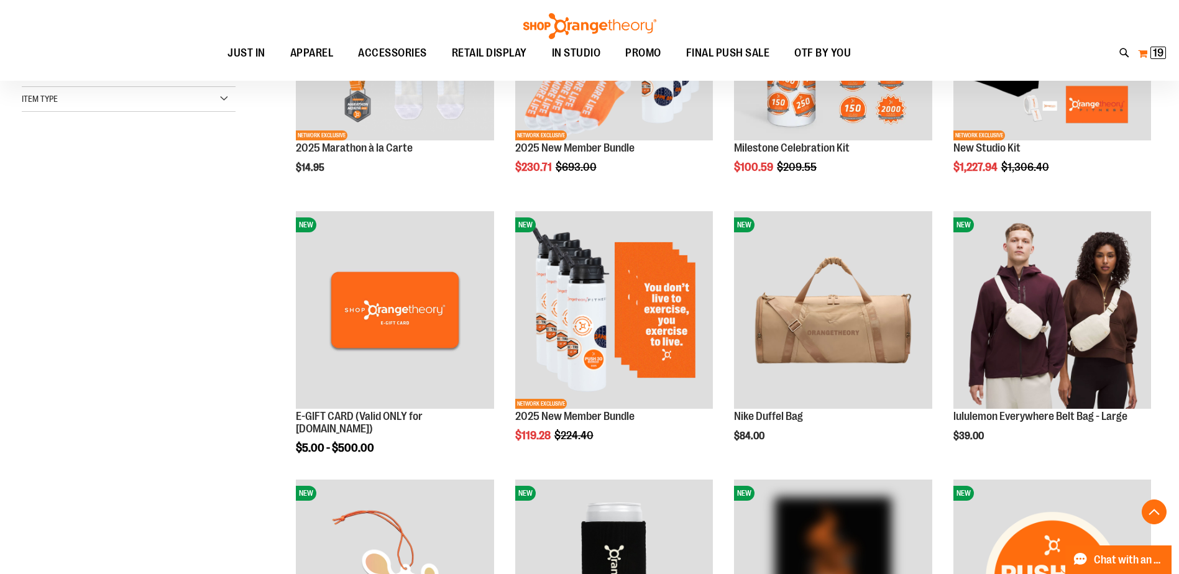
click at [1159, 50] on span "19" at bounding box center [1158, 53] width 11 height 12
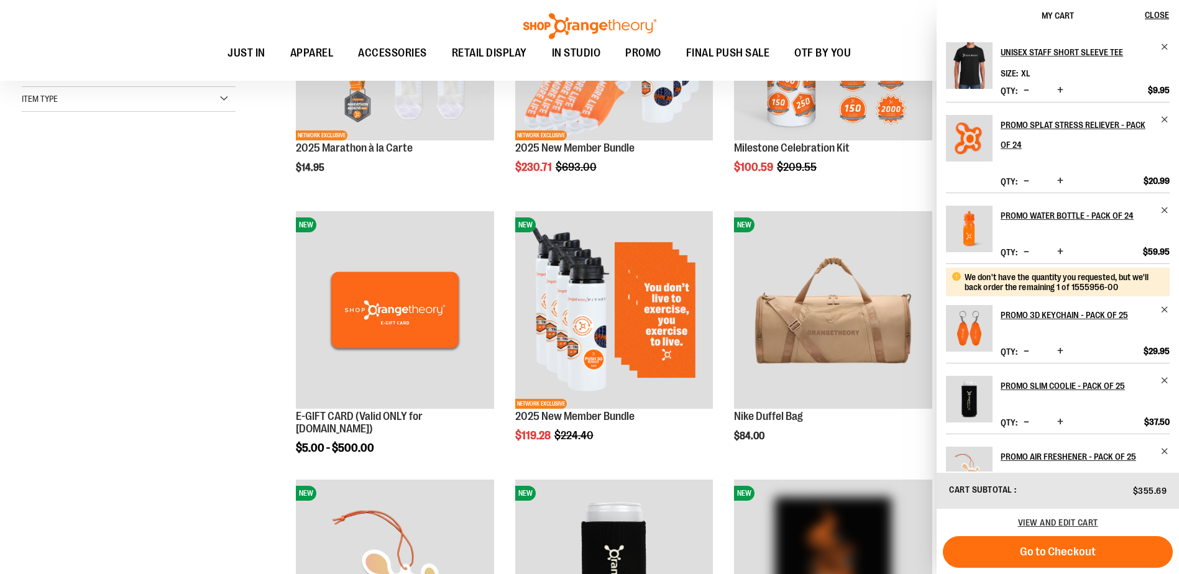
scroll to position [332, 0]
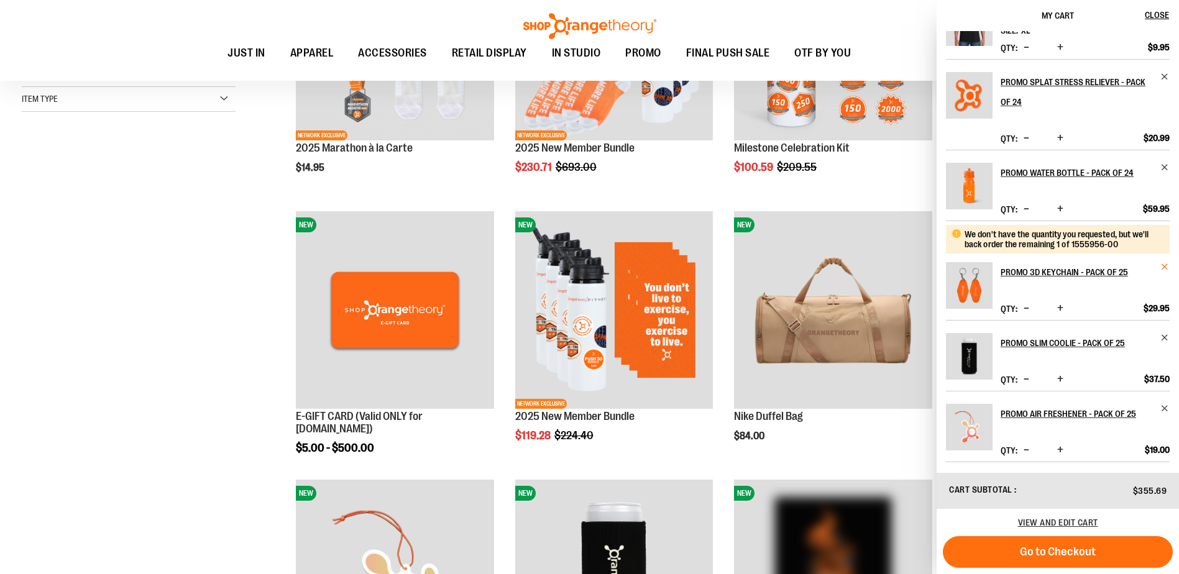
click at [1160, 264] on span "Remove item" at bounding box center [1164, 266] width 9 height 9
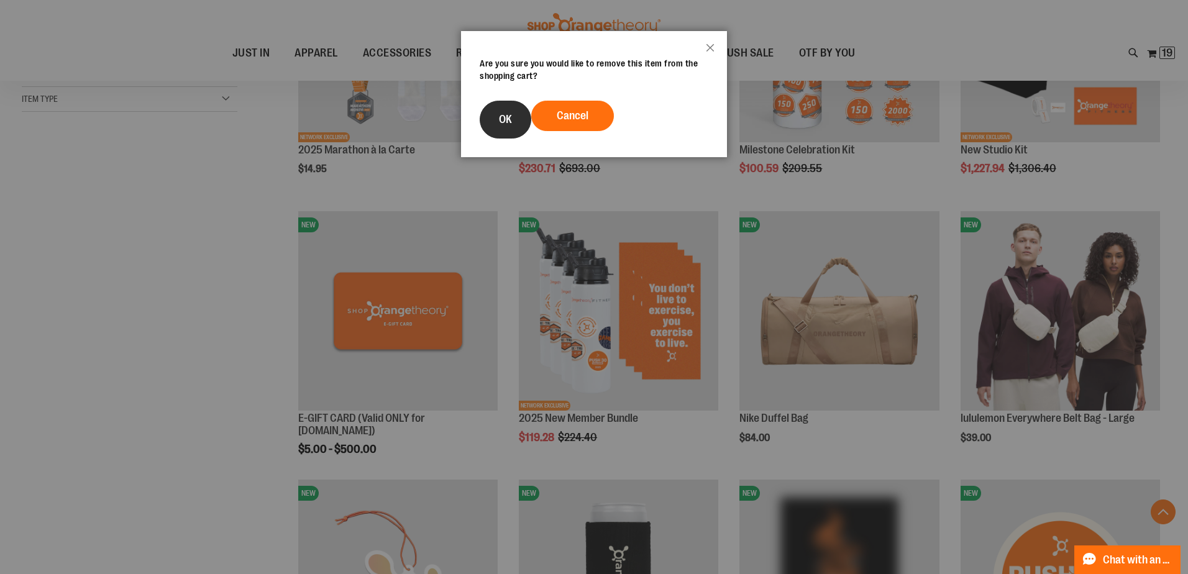
click at [503, 116] on span "OK" at bounding box center [505, 119] width 13 height 12
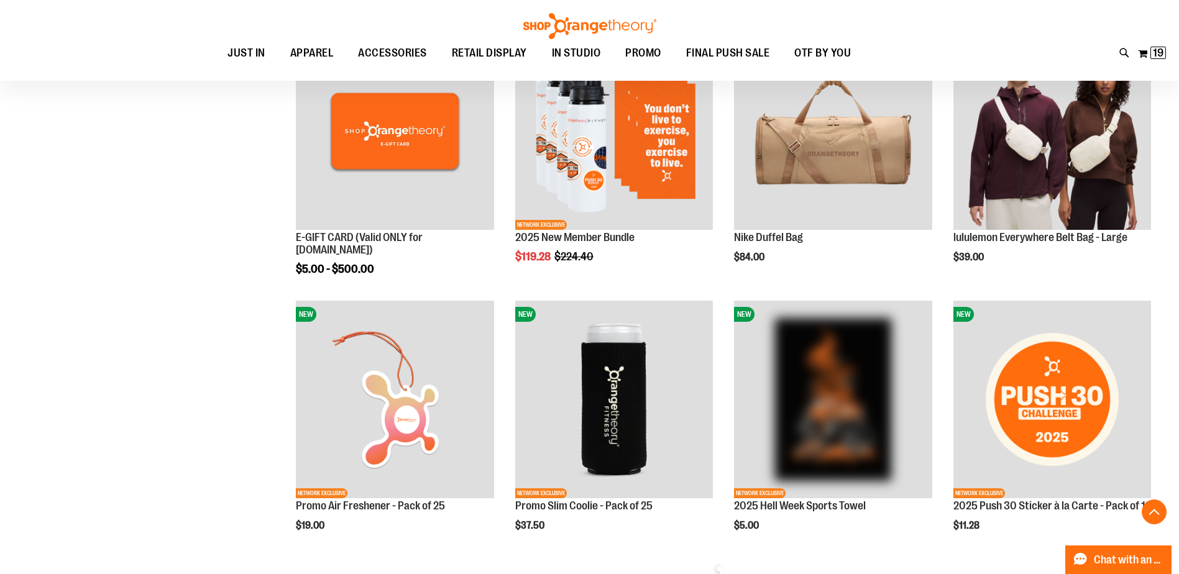
scroll to position [497, 0]
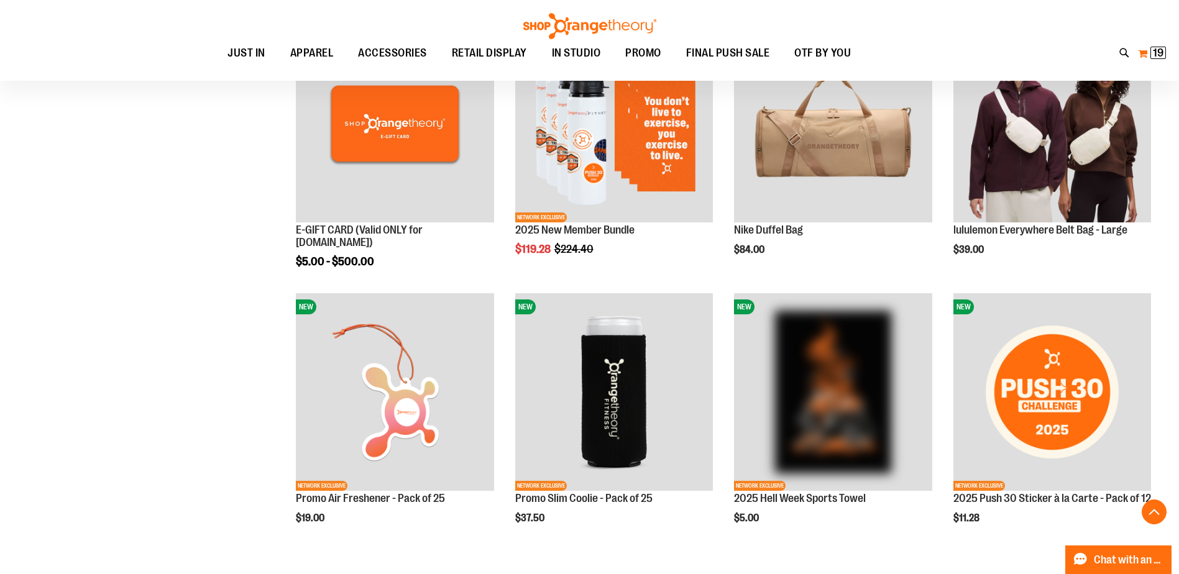
click at [1153, 52] on span "19" at bounding box center [1158, 53] width 11 height 12
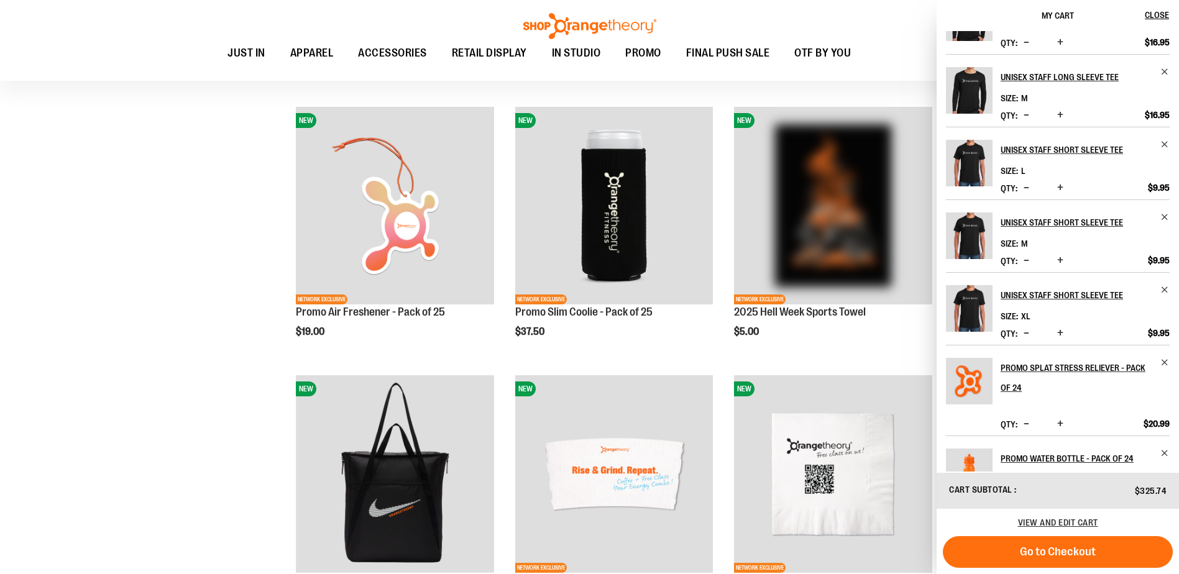
scroll to position [0, 0]
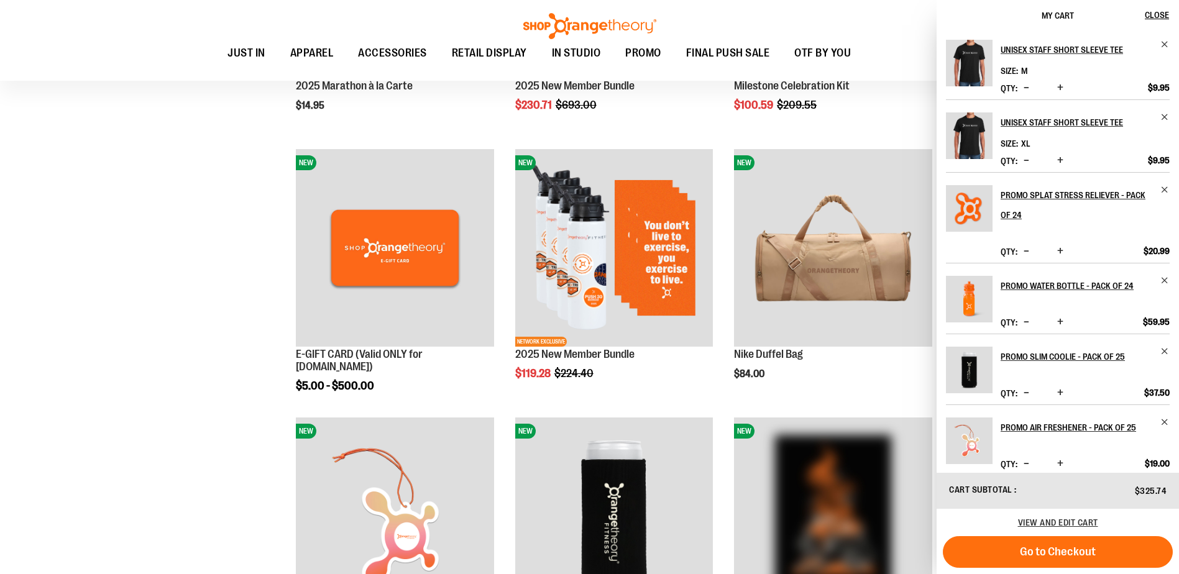
scroll to position [305, 0]
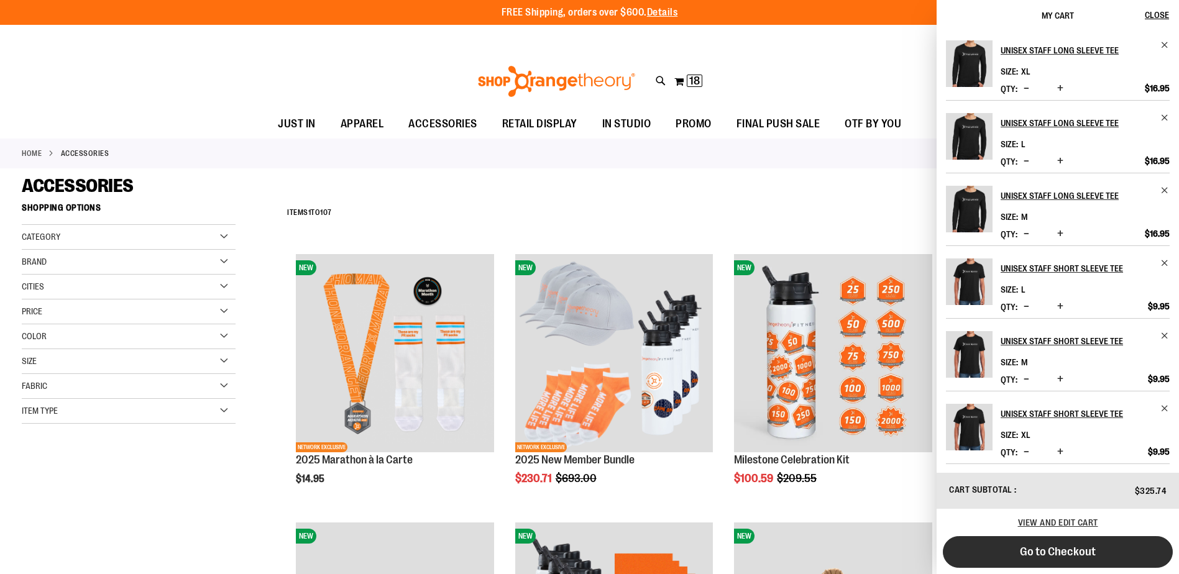
click at [1057, 549] on span "Go to Checkout" at bounding box center [1058, 552] width 76 height 14
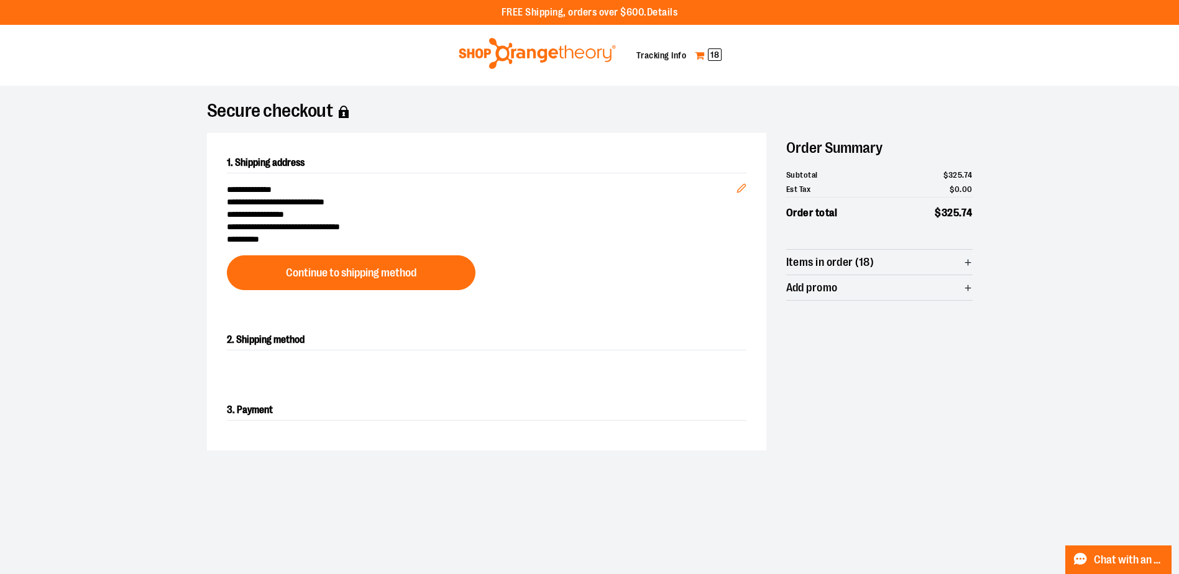
click at [716, 56] on span "18" at bounding box center [715, 54] width 14 height 12
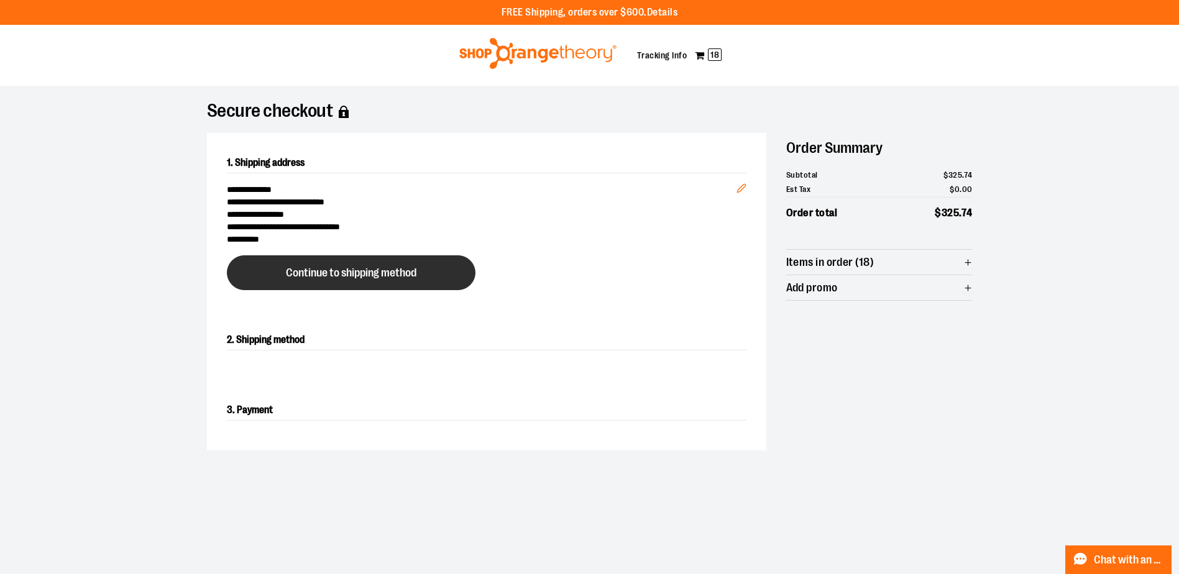
click at [336, 280] on button "Continue to shipping method" at bounding box center [351, 272] width 249 height 35
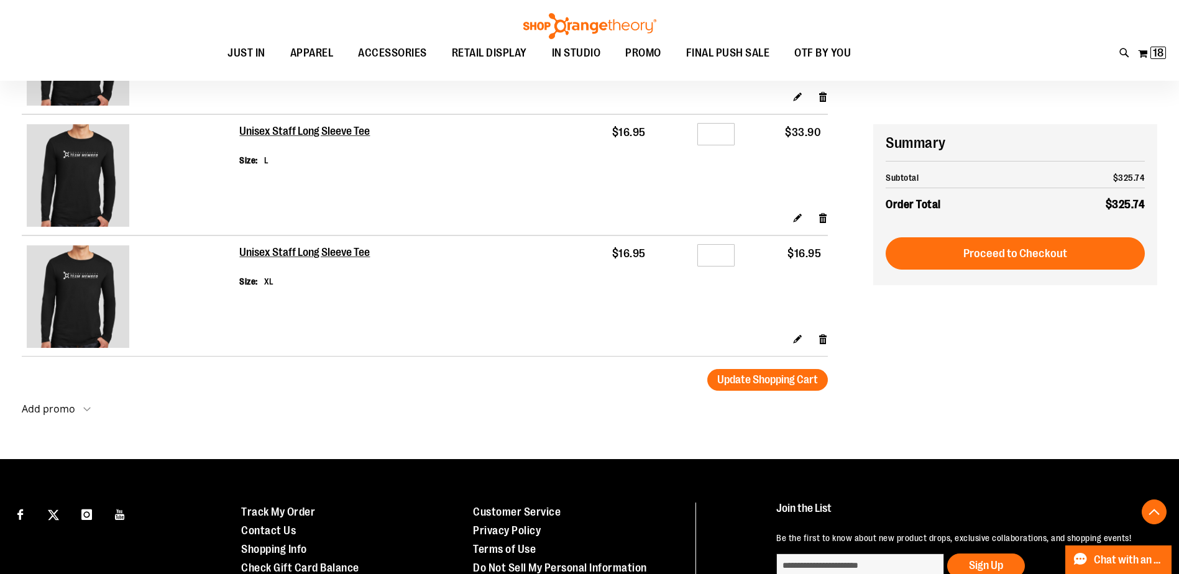
scroll to position [1118, 0]
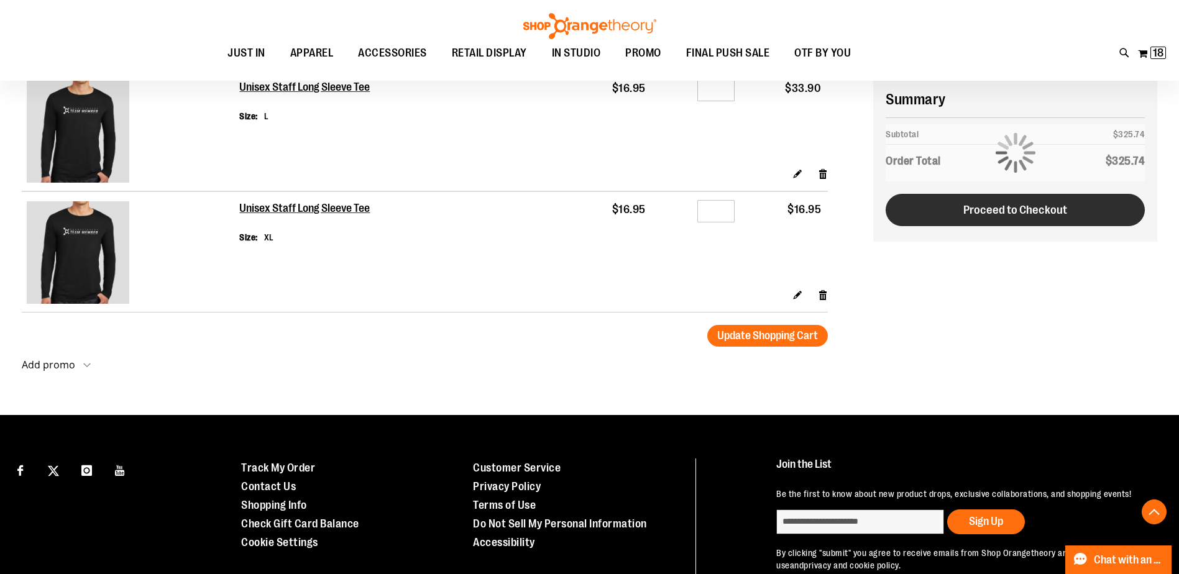
click at [974, 207] on span "Proceed to Checkout" at bounding box center [1015, 210] width 104 height 14
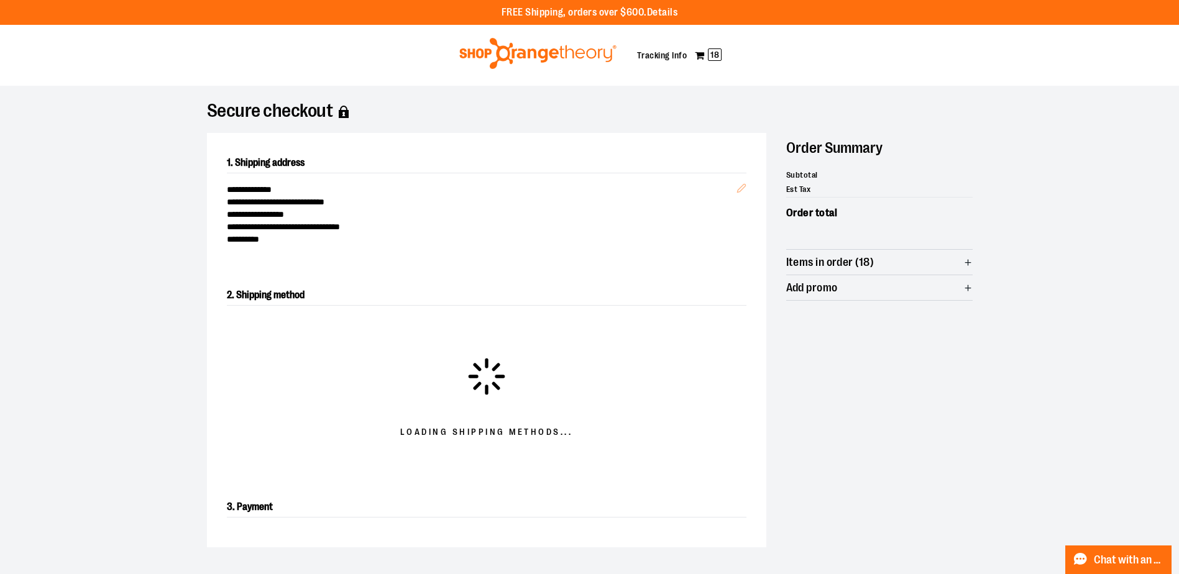
click at [64, 261] on section "**********" at bounding box center [589, 384] width 1179 height 597
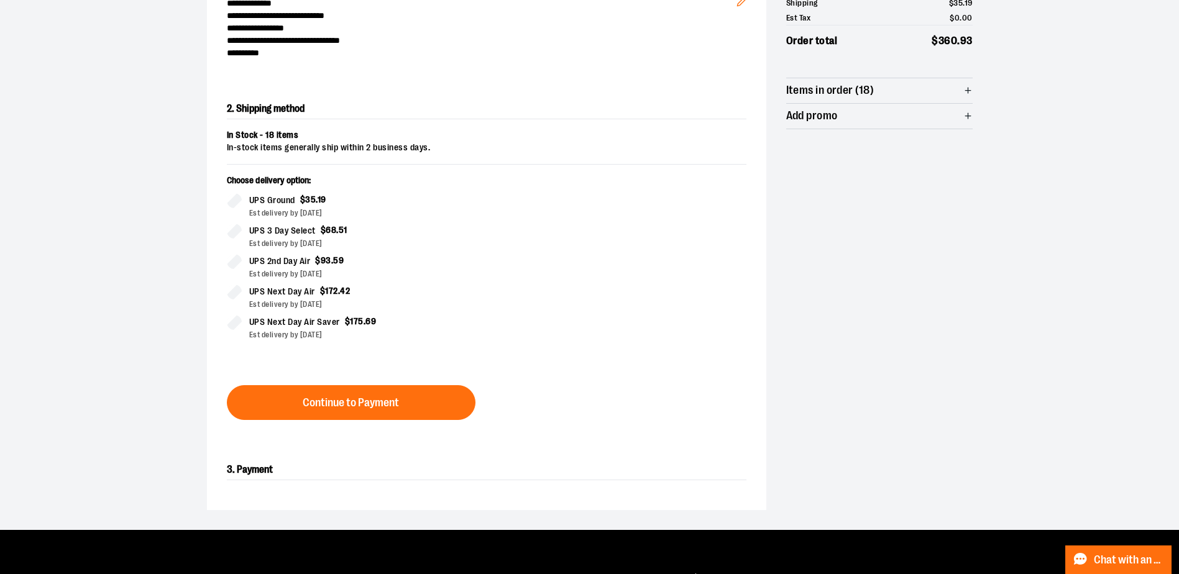
scroll to position [212, 0]
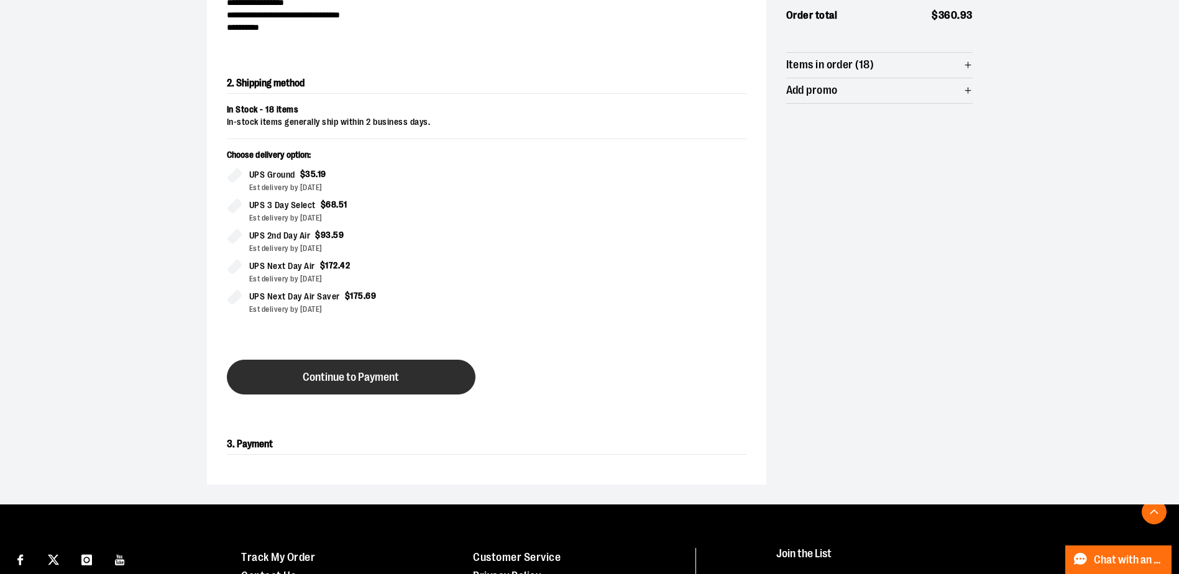
click at [354, 380] on span "Continue to Payment" at bounding box center [351, 378] width 96 height 12
